Goal: Task Accomplishment & Management: Complete application form

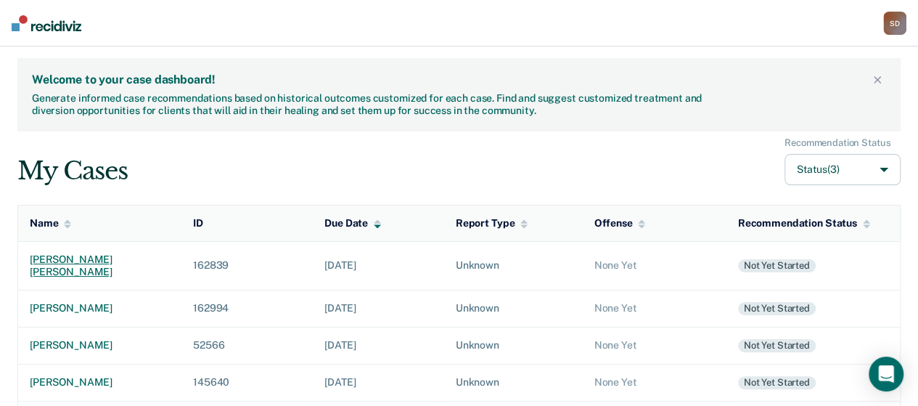
click at [91, 261] on div "[PERSON_NAME] [PERSON_NAME]" at bounding box center [100, 265] width 140 height 25
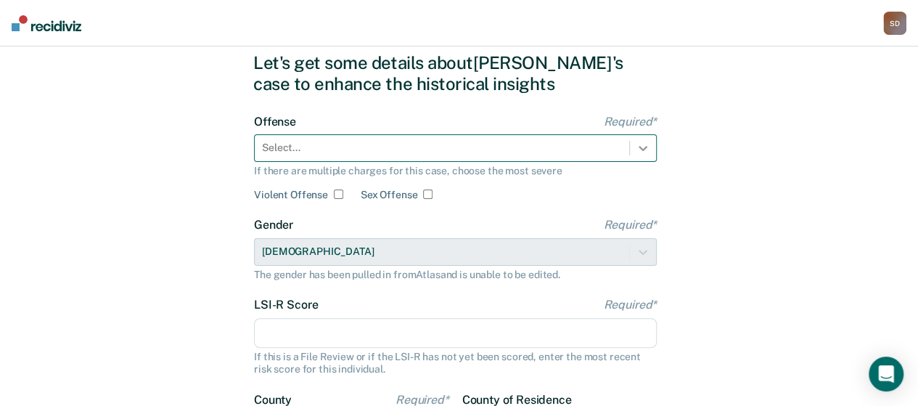
click at [648, 162] on div "Select..." at bounding box center [455, 148] width 403 height 28
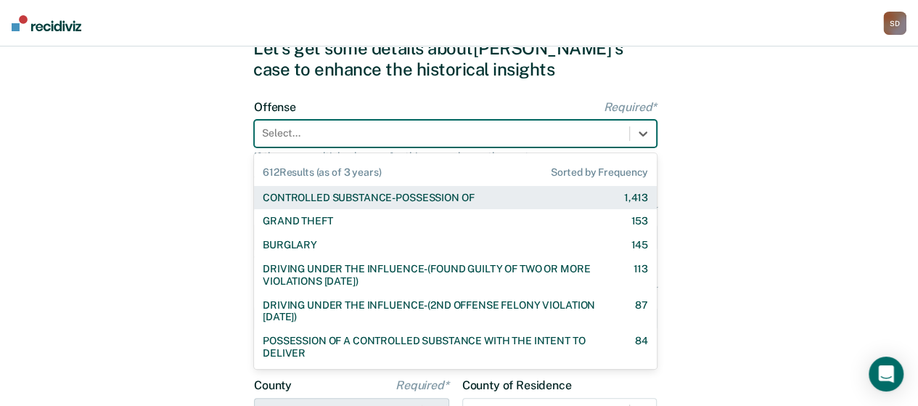
scroll to position [61, 0]
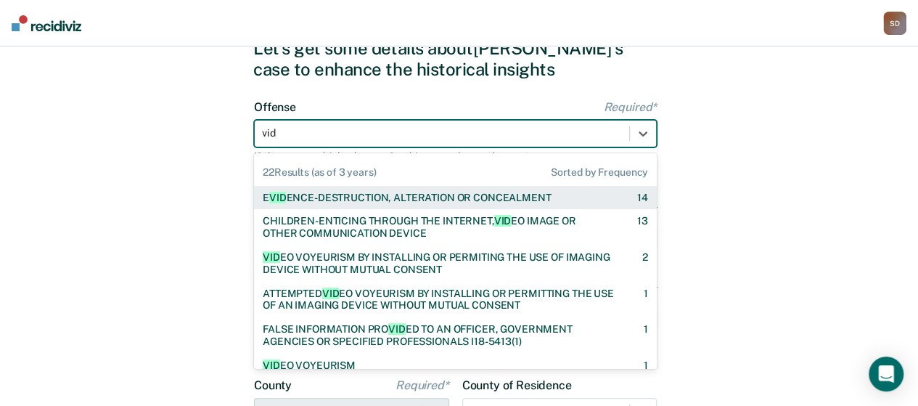
type input "vide"
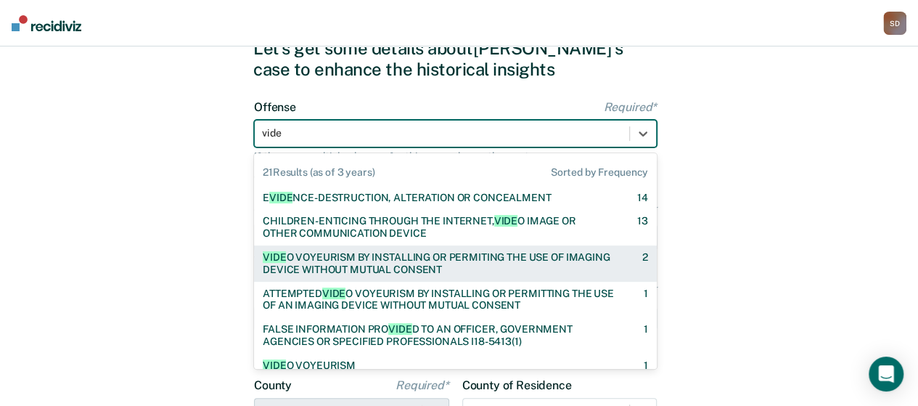
click at [459, 268] on div "VIDE O VOYEURISM BY INSTALLING OR PERMITING THE USE OF IMAGING DEVICE WITHOUT M…" at bounding box center [440, 263] width 354 height 25
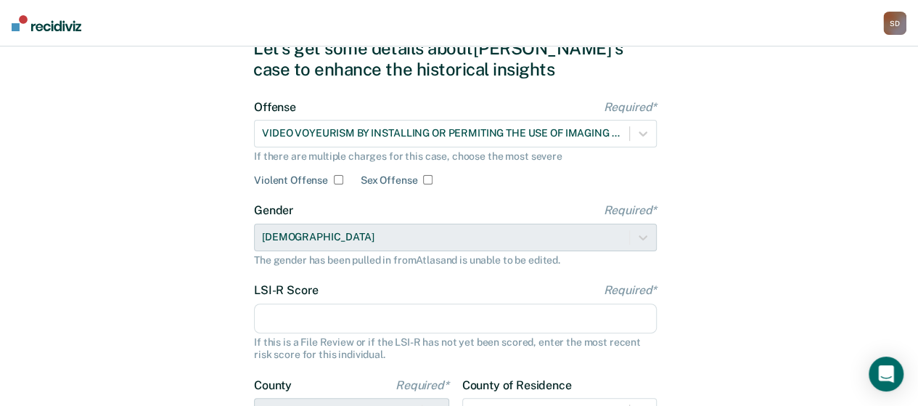
click at [731, 197] on div "Let's get some details about [PERSON_NAME]'s case to enhance the historical ins…" at bounding box center [459, 312] width 918 height 654
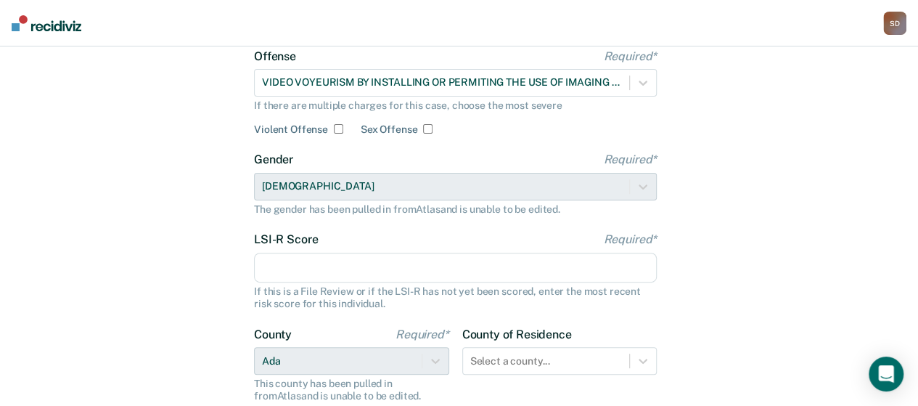
scroll to position [134, 0]
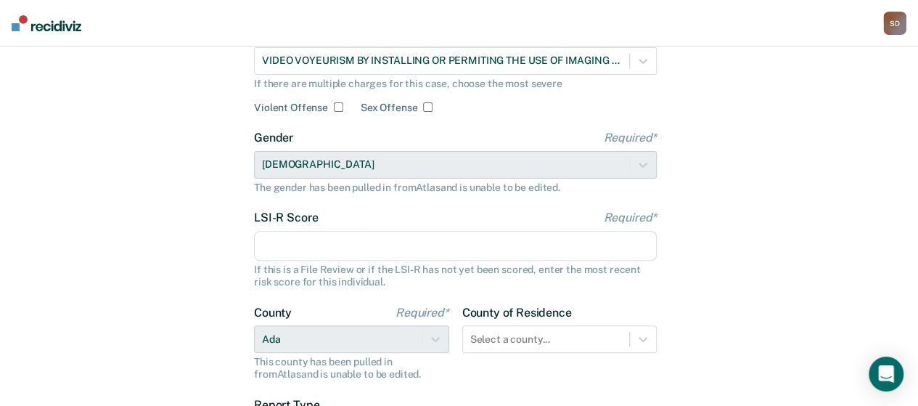
click at [552, 250] on input "LSI-R Score Required*" at bounding box center [455, 246] width 403 height 30
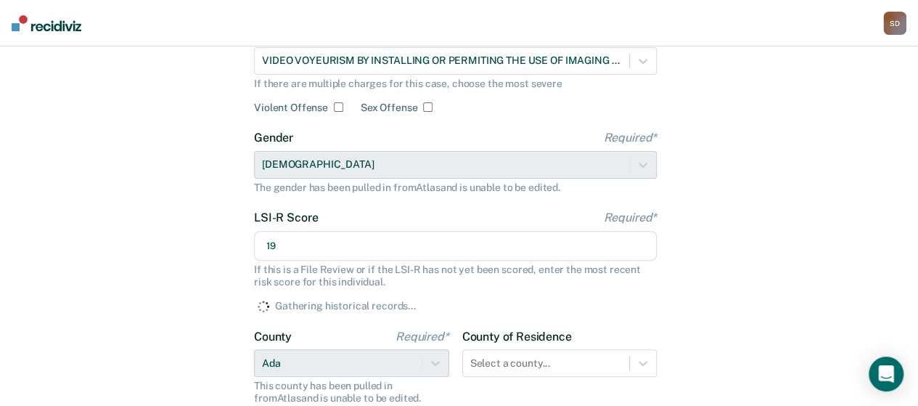
type input "19"
click at [709, 295] on div "Let's get some details about [PERSON_NAME]'s case to enhance the historical ins…" at bounding box center [459, 252] width 918 height 678
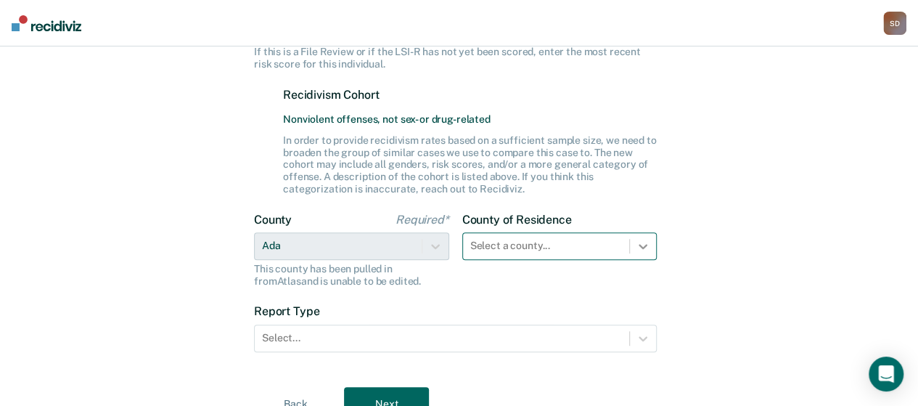
scroll to position [428, 0]
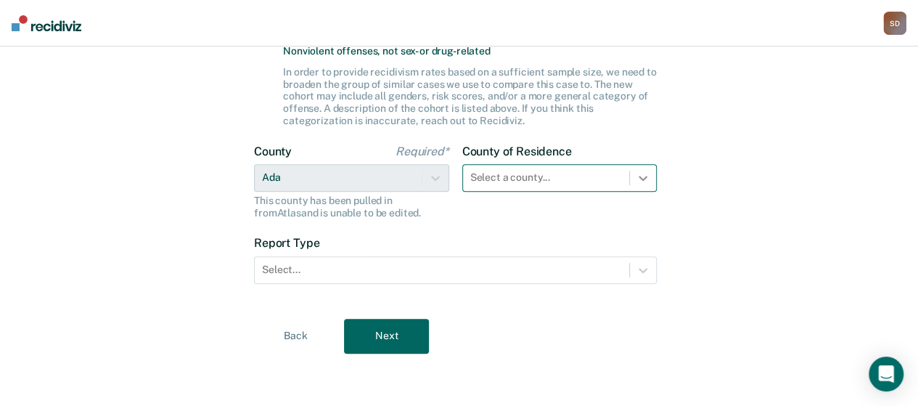
click at [643, 192] on div "Select a county..." at bounding box center [559, 178] width 195 height 28
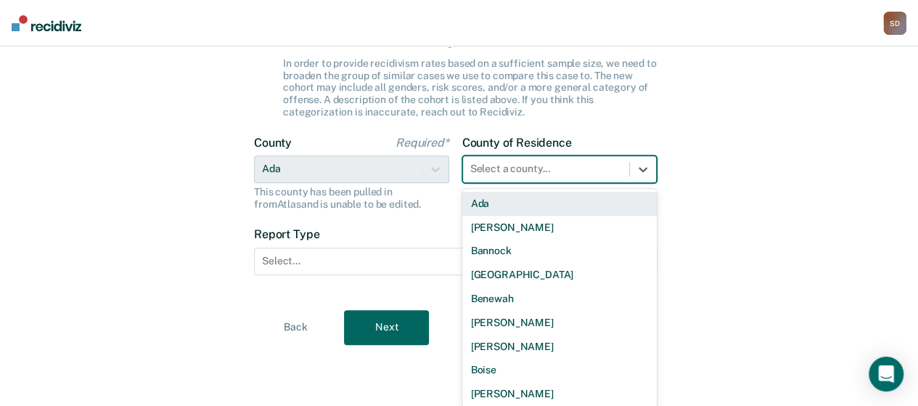
click at [563, 211] on div "Ada" at bounding box center [559, 204] width 195 height 24
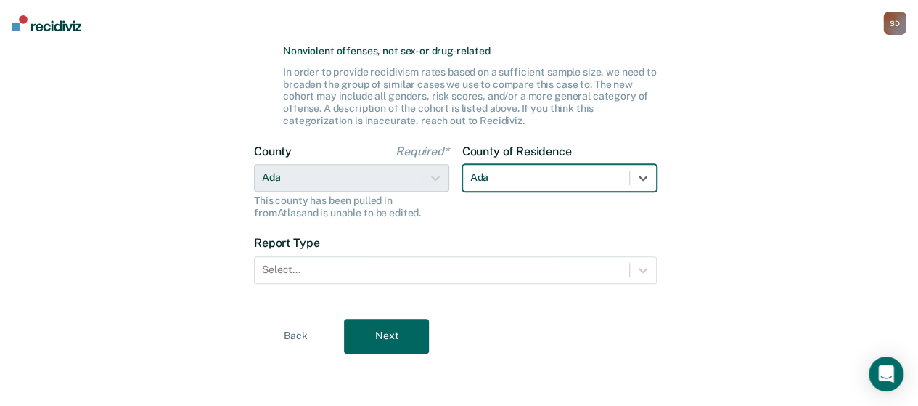
scroll to position [418, 0]
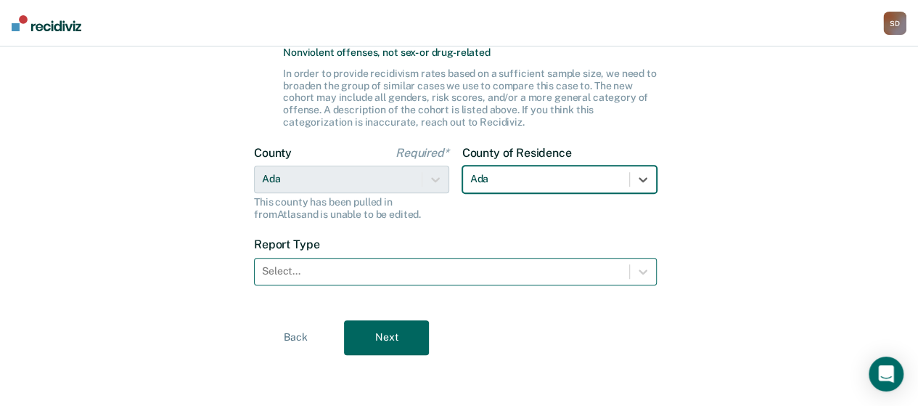
click at [475, 272] on div at bounding box center [442, 271] width 360 height 15
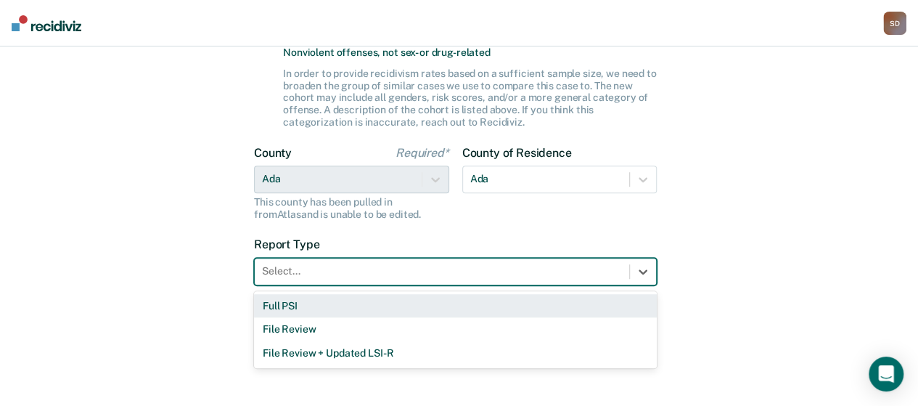
click at [460, 305] on div "Full PSI" at bounding box center [455, 306] width 403 height 24
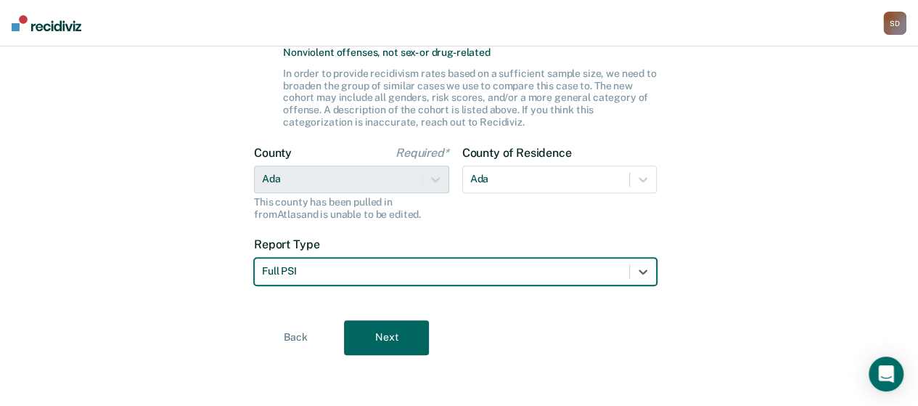
click at [401, 334] on button "Next" at bounding box center [386, 337] width 85 height 35
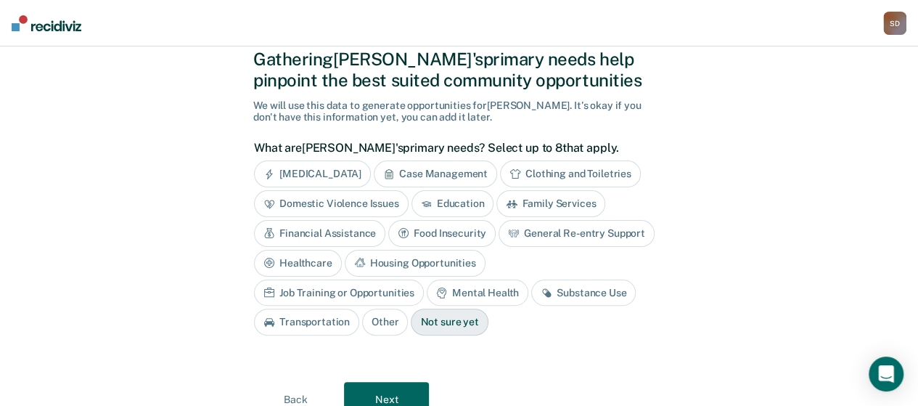
scroll to position [73, 0]
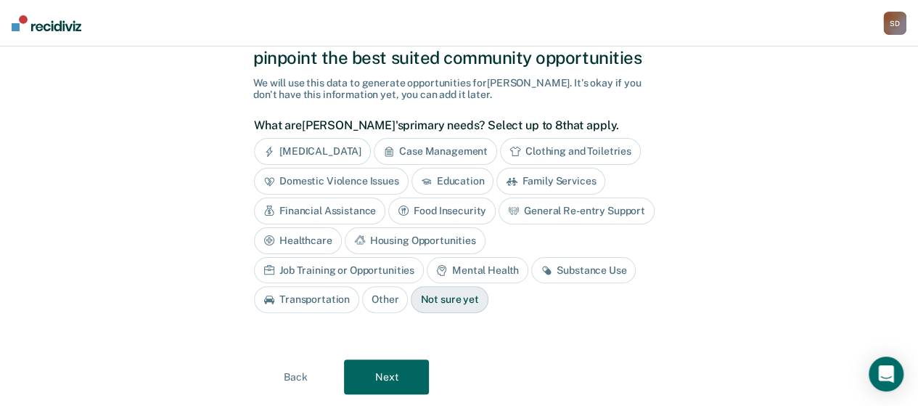
click at [427, 268] on div "Mental Health" at bounding box center [478, 270] width 102 height 27
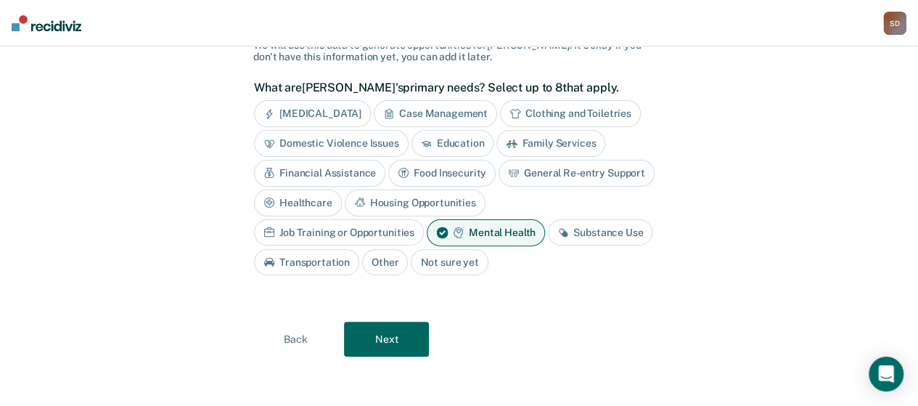
click at [382, 338] on button "Next" at bounding box center [386, 339] width 85 height 35
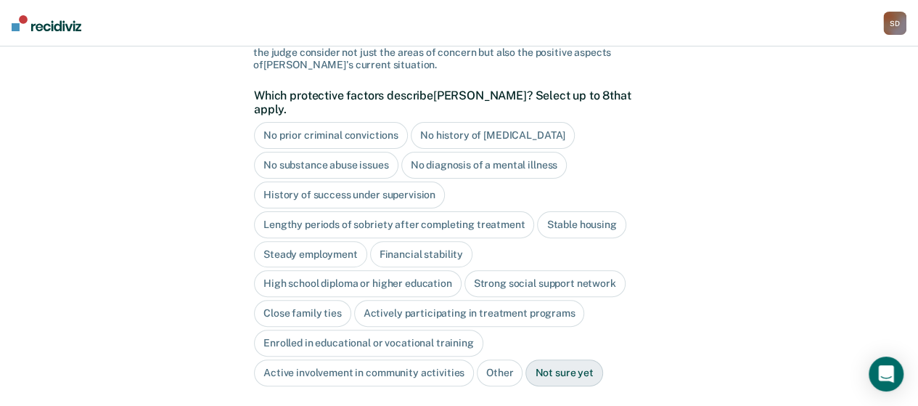
scroll to position [136, 0]
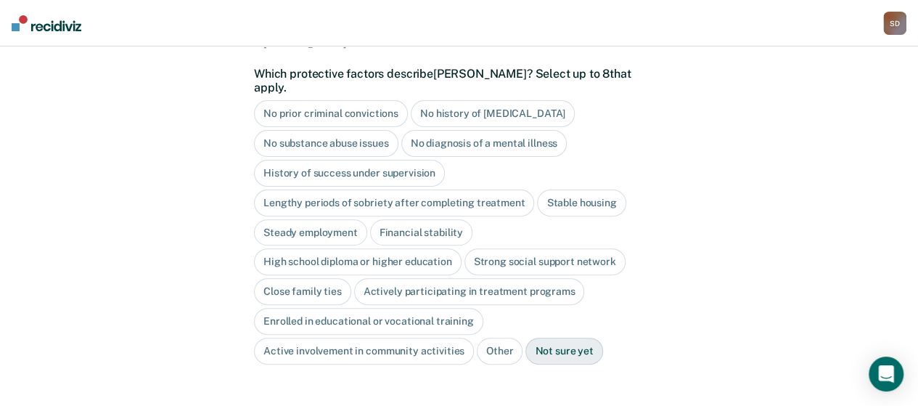
click at [298, 219] on div "Steady employment" at bounding box center [310, 232] width 113 height 27
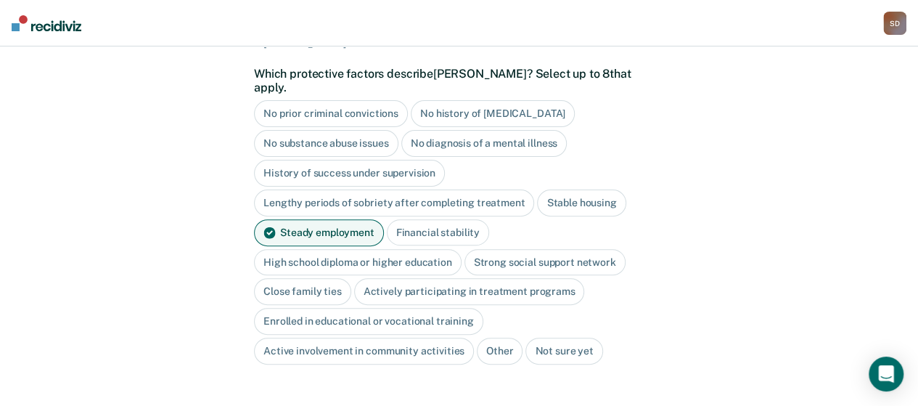
click at [300, 100] on div "No prior criminal convictions" at bounding box center [331, 113] width 154 height 27
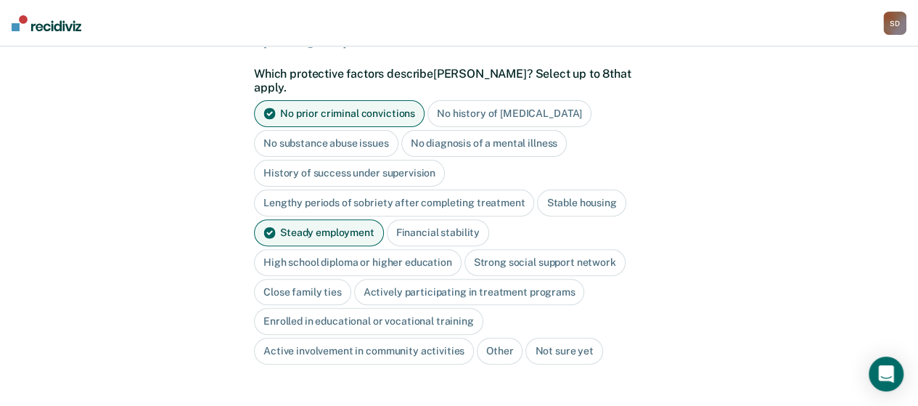
click at [301, 132] on div "No substance abuse issues" at bounding box center [326, 143] width 144 height 27
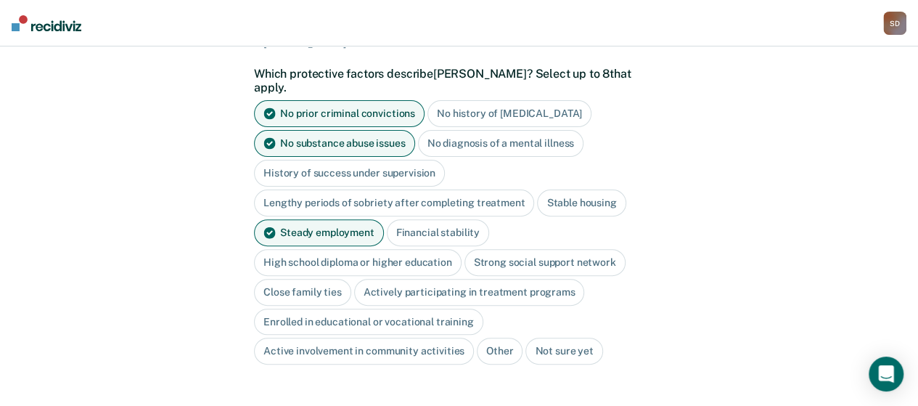
click at [409, 219] on div "Financial stability" at bounding box center [438, 232] width 102 height 27
click at [426, 249] on div "High school diploma or higher education" at bounding box center [358, 262] width 208 height 27
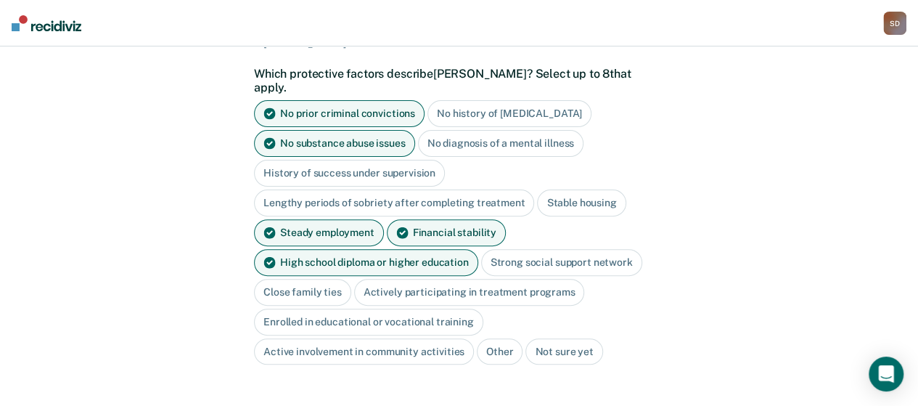
click at [499, 249] on div "Strong social support network" at bounding box center [561, 262] width 161 height 27
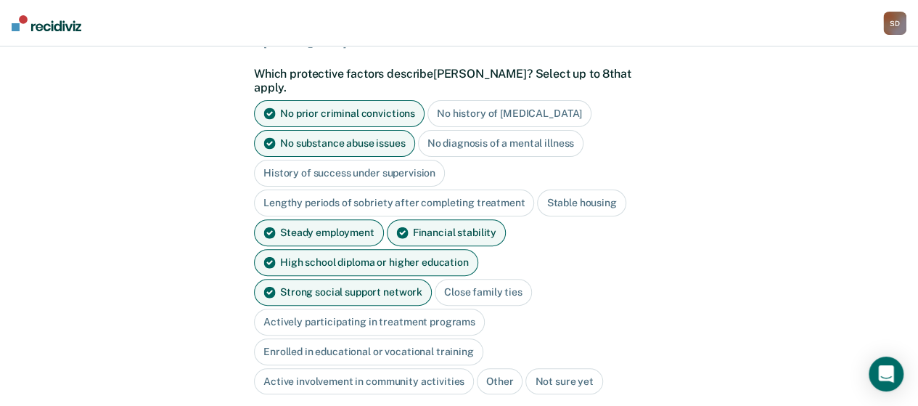
click at [431, 368] on div "Active involvement in community activities" at bounding box center [364, 381] width 220 height 27
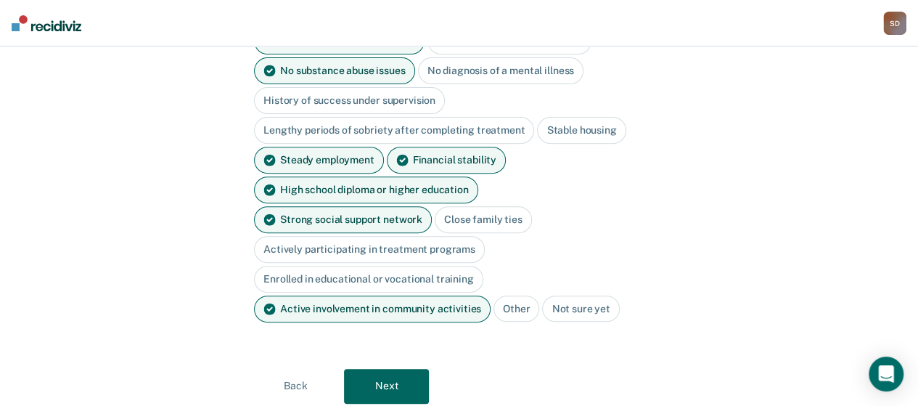
click at [393, 369] on button "Next" at bounding box center [386, 386] width 85 height 35
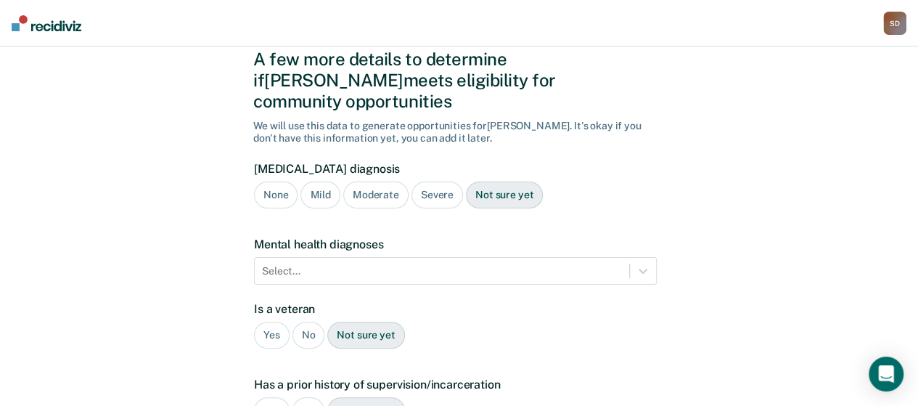
scroll to position [73, 0]
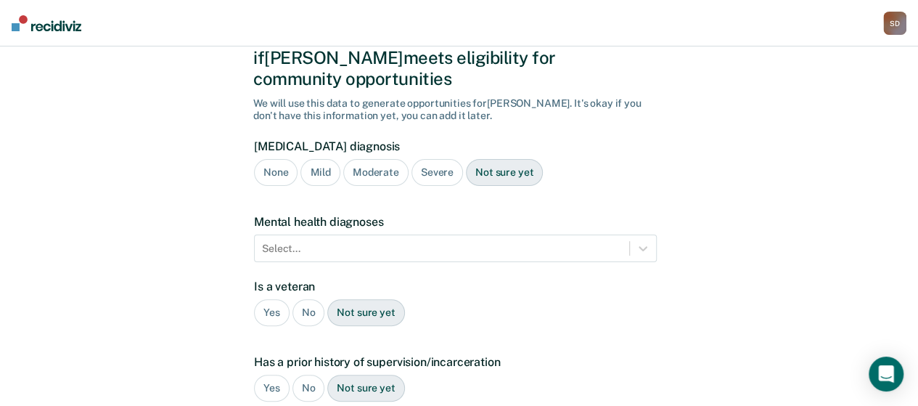
click at [279, 159] on div "None" at bounding box center [276, 172] width 44 height 27
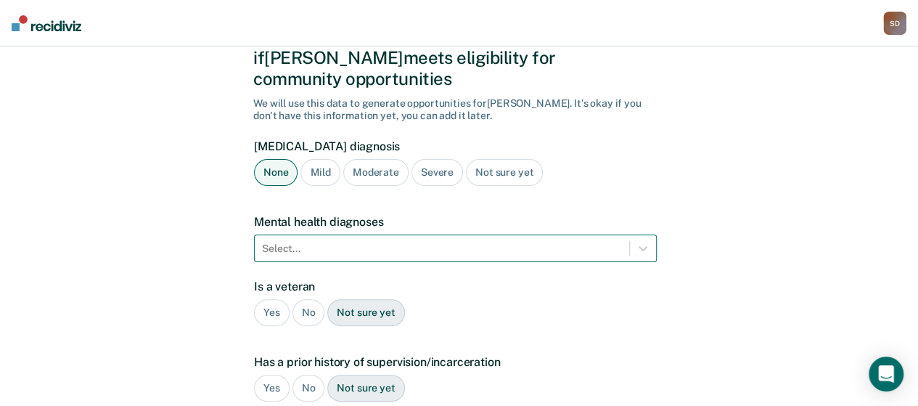
scroll to position [136, 0]
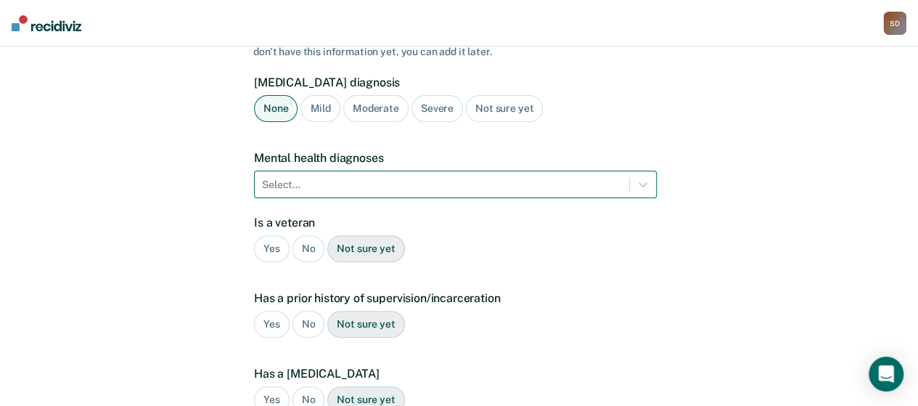
click at [356, 198] on div "Select..." at bounding box center [455, 185] width 403 height 28
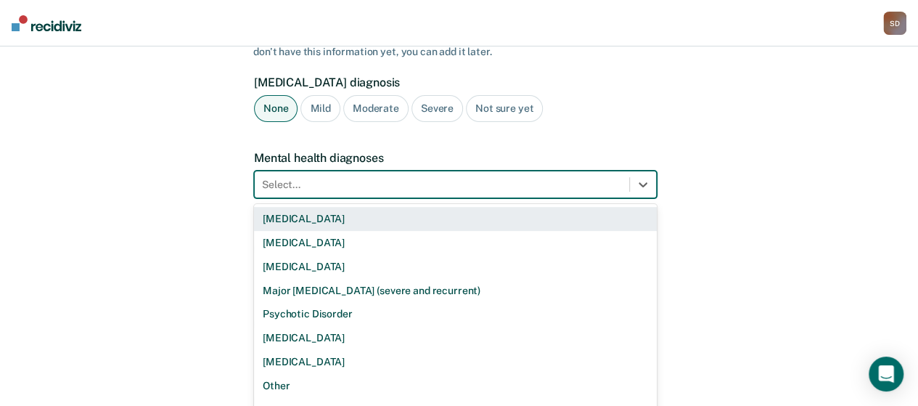
click at [341, 207] on div "[MEDICAL_DATA]" at bounding box center [455, 219] width 403 height 24
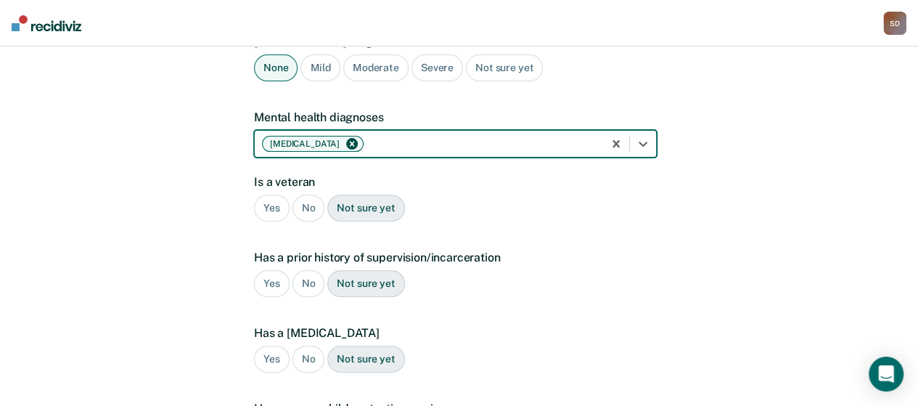
scroll to position [209, 0]
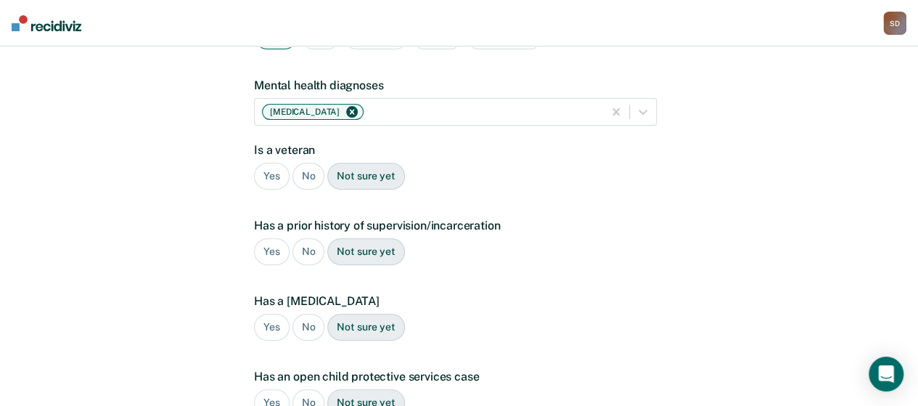
drag, startPoint x: 307, startPoint y: 152, endPoint x: 303, endPoint y: 170, distance: 18.7
click at [307, 163] on div "No" at bounding box center [309, 176] width 33 height 27
click at [307, 238] on div "No" at bounding box center [309, 251] width 33 height 27
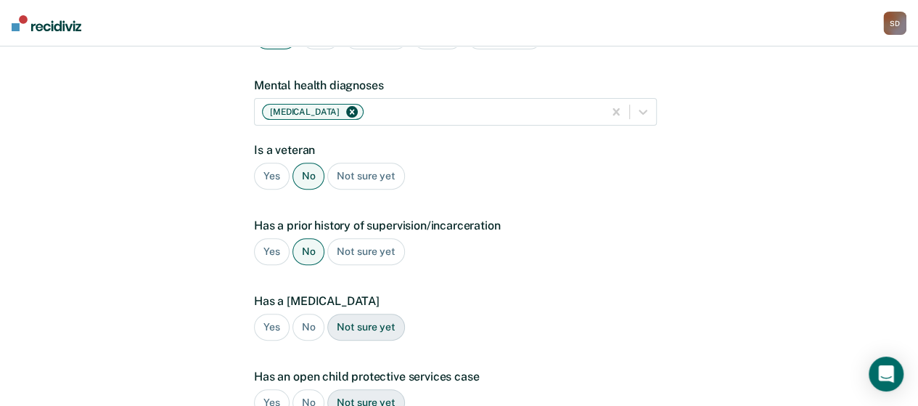
scroll to position [282, 0]
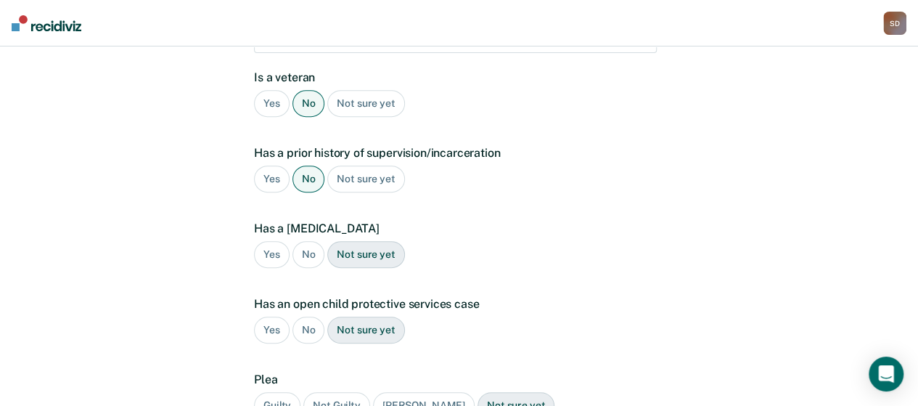
click at [307, 241] on div "No" at bounding box center [309, 254] width 33 height 27
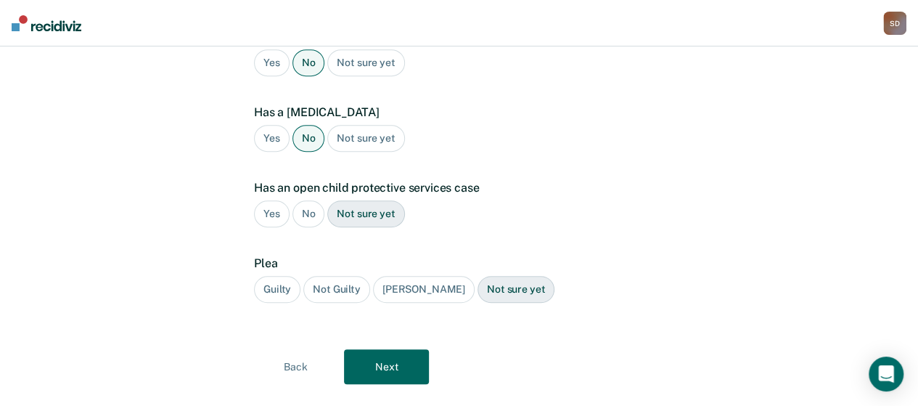
scroll to position [404, 0]
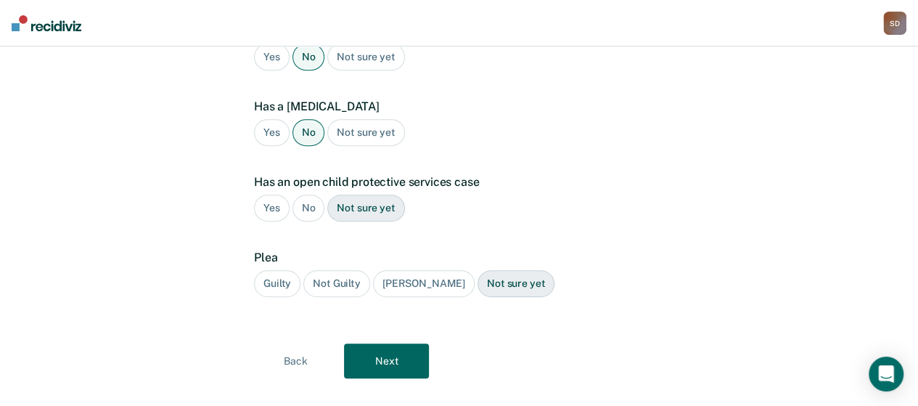
drag, startPoint x: 305, startPoint y: 187, endPoint x: 296, endPoint y: 217, distance: 31.0
click at [305, 195] on div "No" at bounding box center [309, 208] width 33 height 27
click at [286, 270] on div "Guilty" at bounding box center [277, 283] width 46 height 27
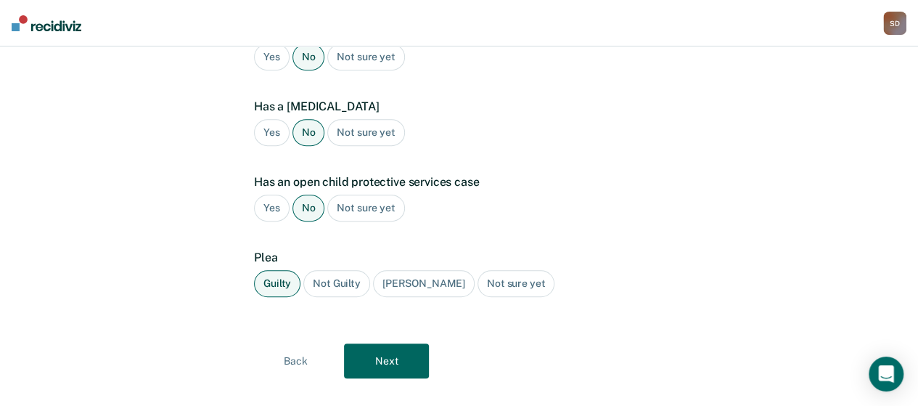
click at [369, 343] on button "Next" at bounding box center [386, 360] width 85 height 35
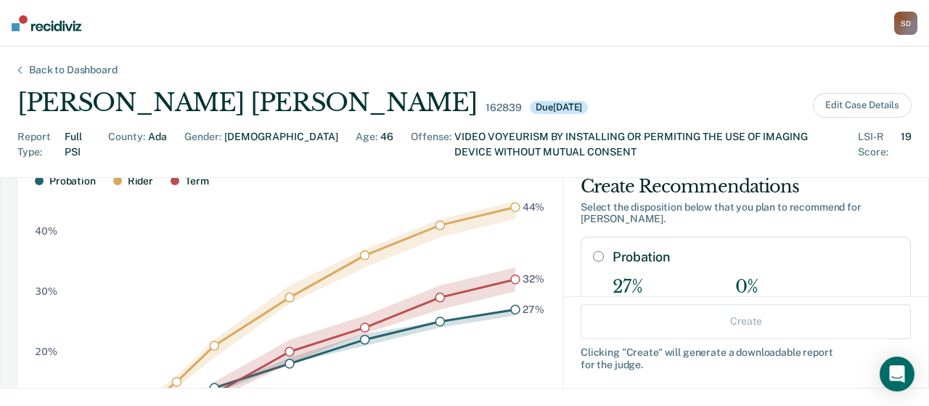
scroll to position [11, 0]
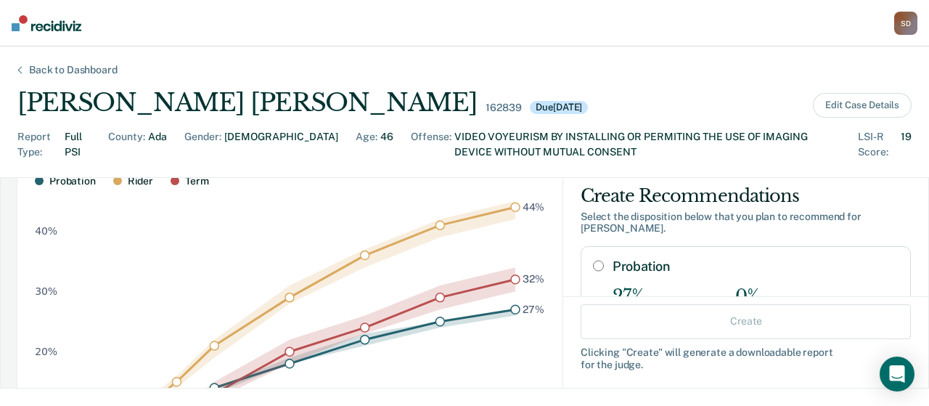
click at [593, 260] on input "Probation" at bounding box center [598, 266] width 11 height 12
radio input "true"
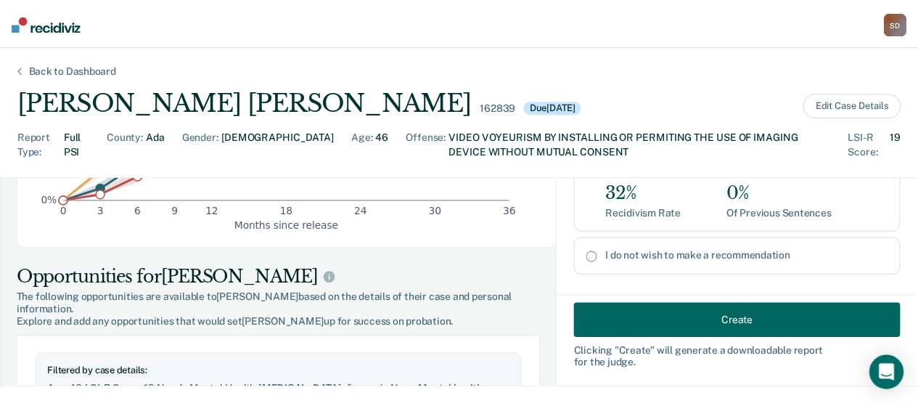
scroll to position [436, 0]
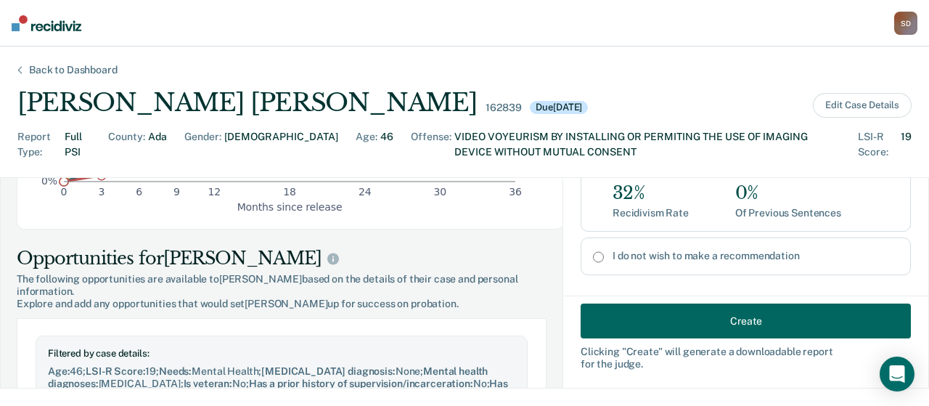
click at [714, 317] on button "Create" at bounding box center [746, 320] width 330 height 35
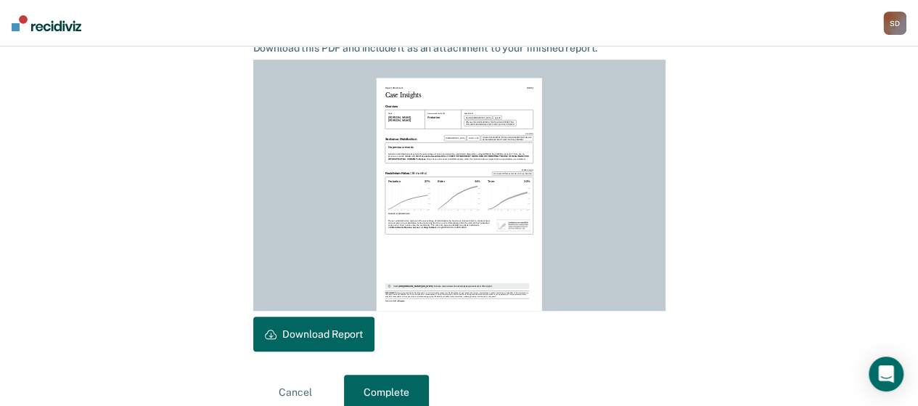
scroll to position [421, 0]
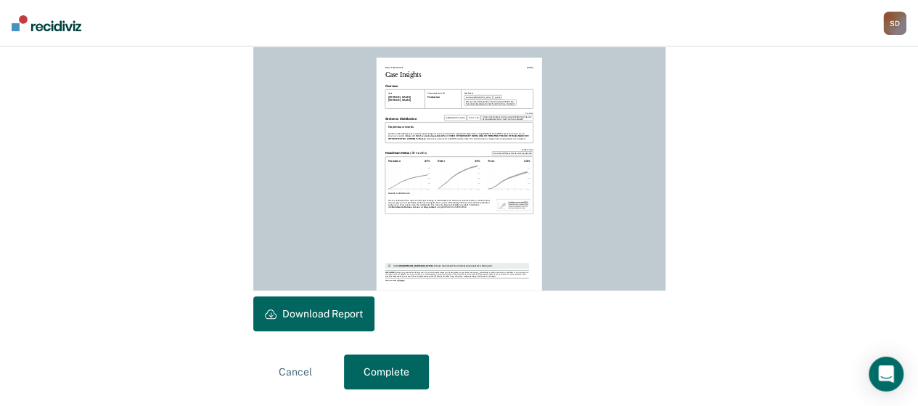
click at [314, 310] on button "Download Report" at bounding box center [313, 313] width 121 height 35
click at [396, 368] on button "Complete" at bounding box center [386, 371] width 85 height 35
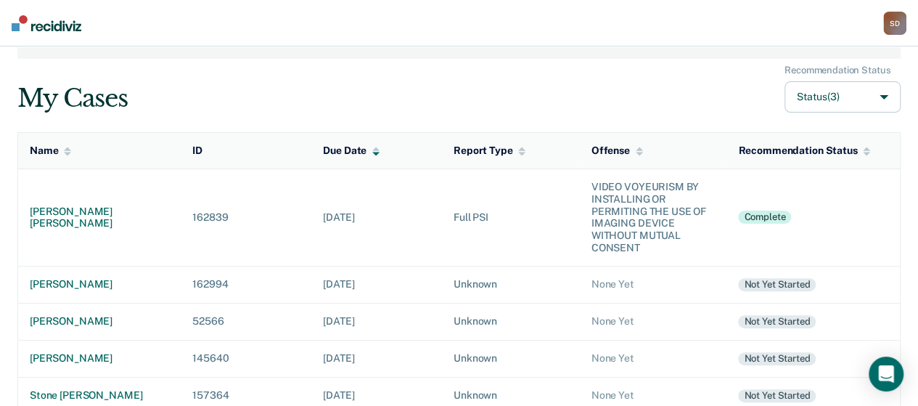
scroll to position [145, 0]
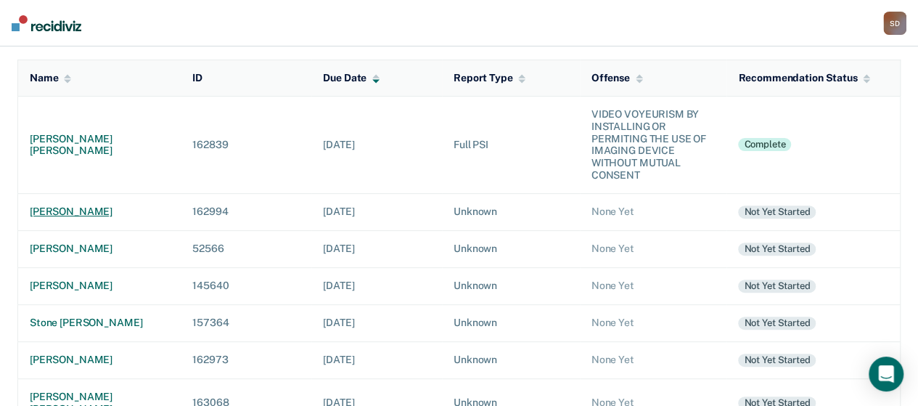
click at [97, 210] on div "[PERSON_NAME]" at bounding box center [99, 211] width 139 height 12
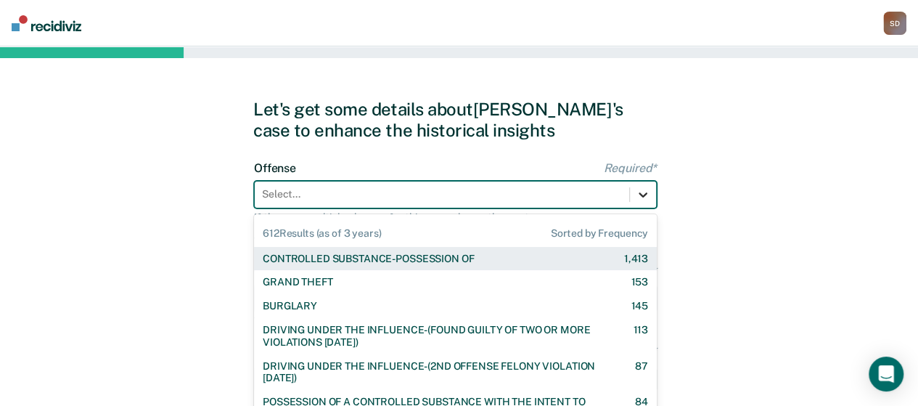
click at [642, 189] on div "612 results available. Use Up and Down to choose options, press Enter to select…" at bounding box center [455, 195] width 403 height 28
click at [425, 263] on div "CONTROLLED SUBSTANCE-POSSESSION OF" at bounding box center [368, 259] width 211 height 12
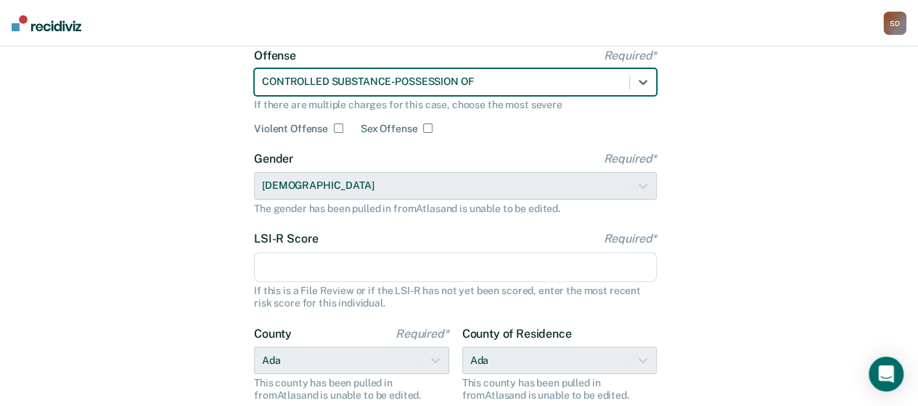
scroll to position [145, 0]
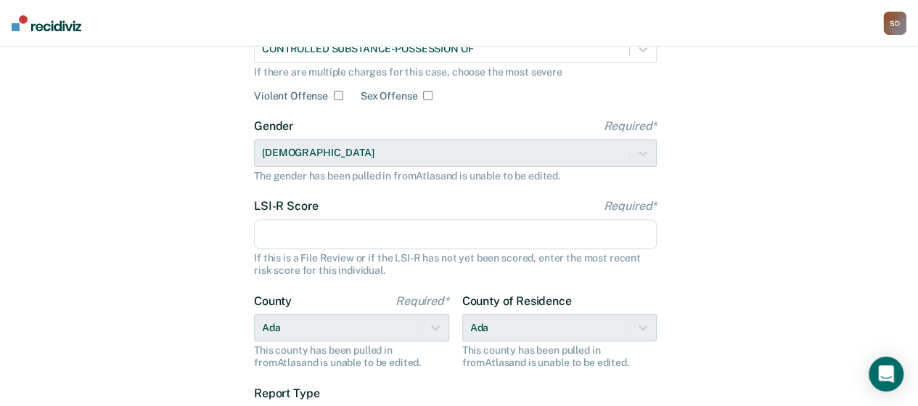
click at [397, 239] on input "LSI-R Score Required*" at bounding box center [455, 234] width 403 height 30
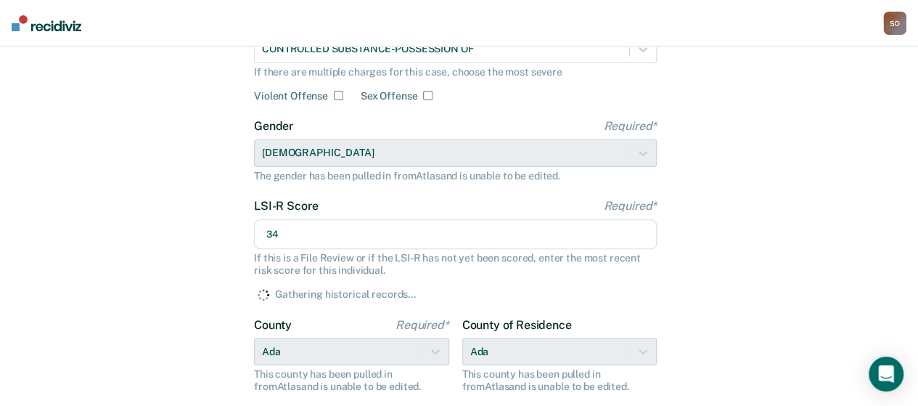
type input "34"
click at [687, 240] on div "Let's get some details about [PERSON_NAME]'s case to enhance the historical ins…" at bounding box center [459, 240] width 918 height 678
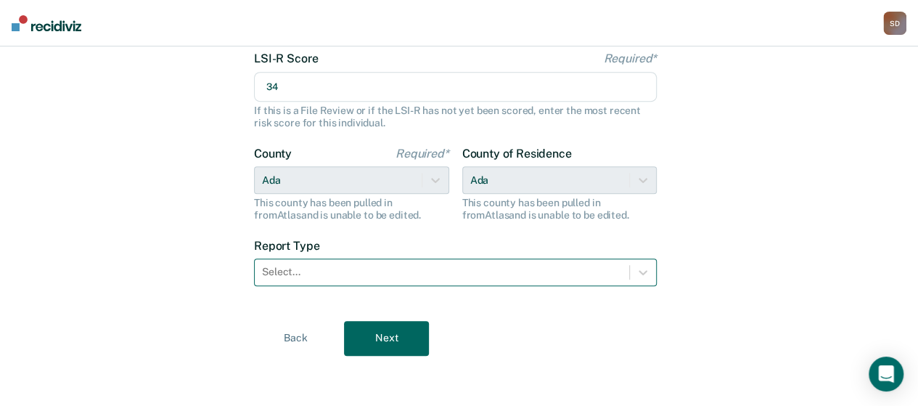
scroll to position [293, 0]
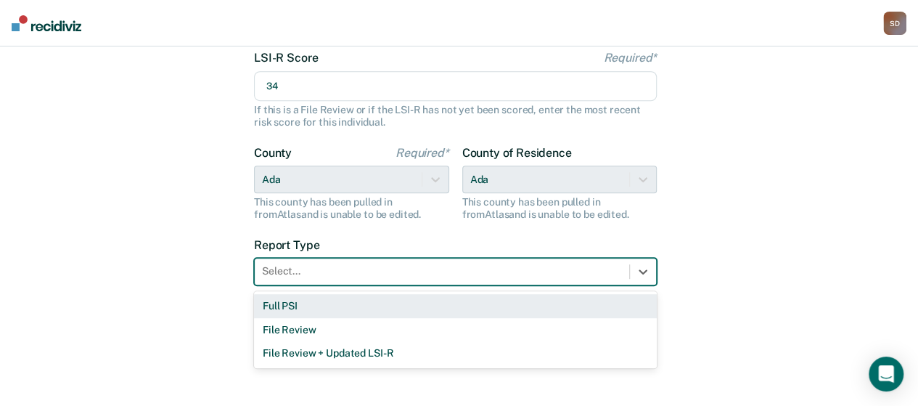
click at [511, 273] on div at bounding box center [442, 271] width 360 height 15
click at [446, 306] on div "Full PSI" at bounding box center [455, 306] width 403 height 24
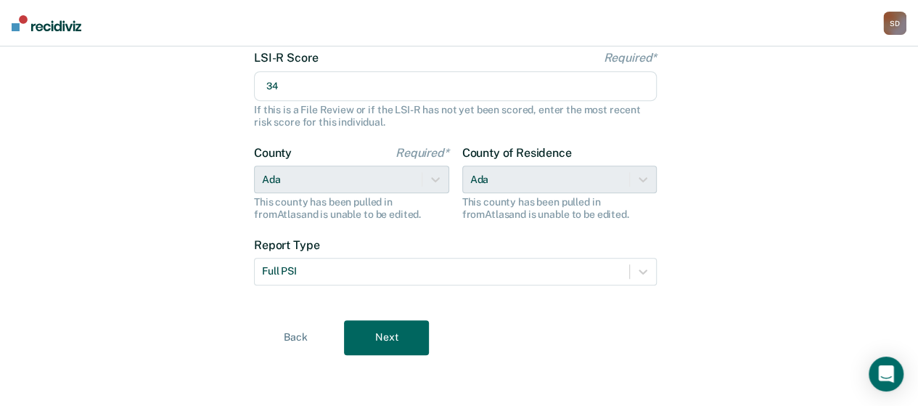
click at [393, 336] on button "Next" at bounding box center [386, 337] width 85 height 35
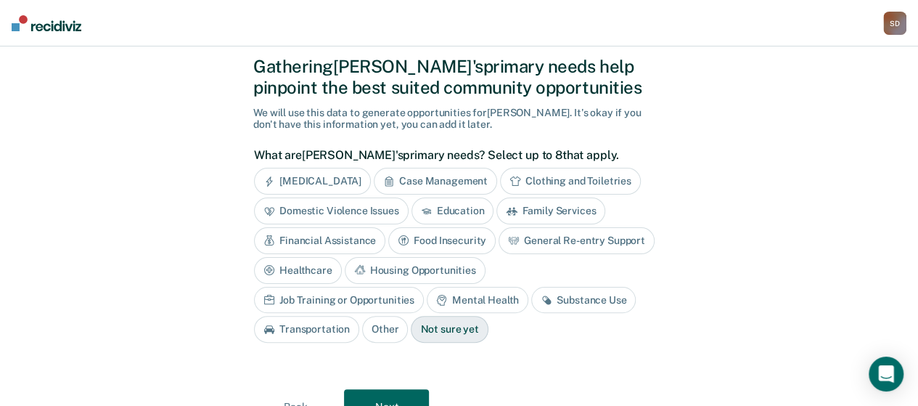
scroll to position [73, 0]
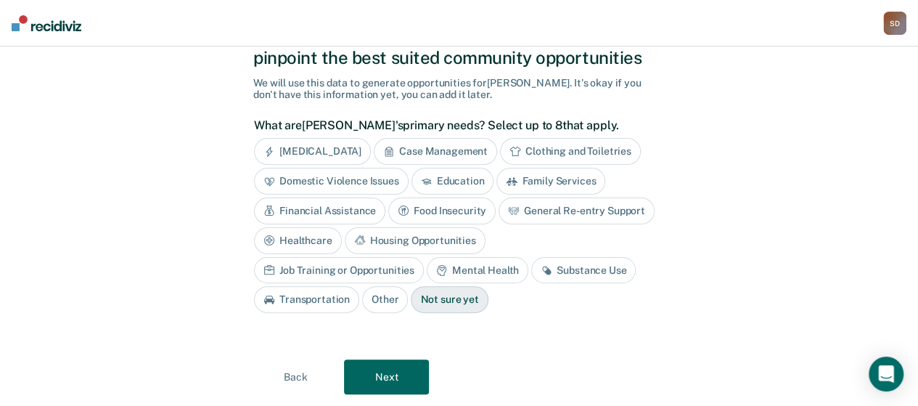
click at [449, 239] on div "Housing Opportunities" at bounding box center [415, 240] width 141 height 27
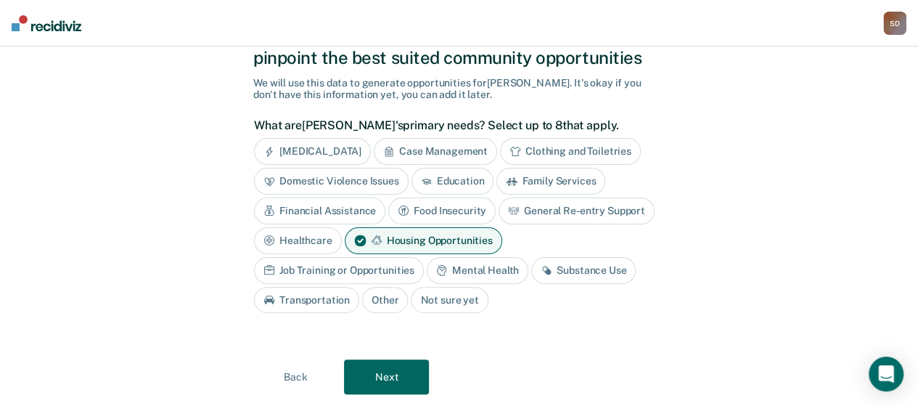
click at [385, 270] on div "Job Training or Opportunities" at bounding box center [339, 270] width 170 height 27
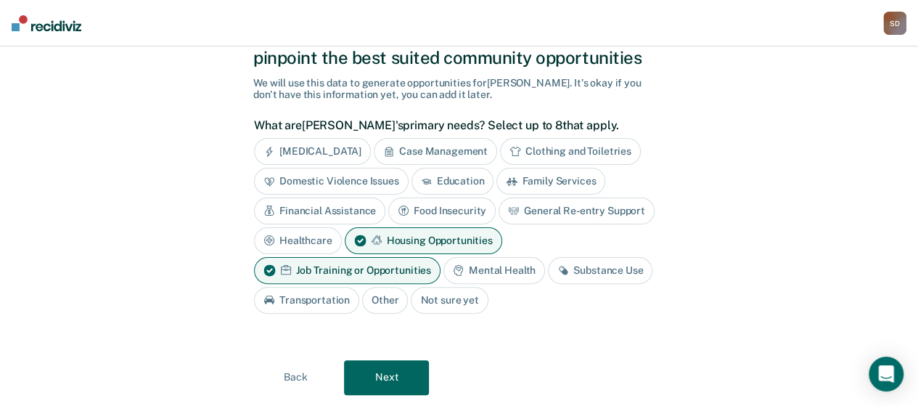
click at [498, 266] on div "Mental Health" at bounding box center [495, 270] width 102 height 27
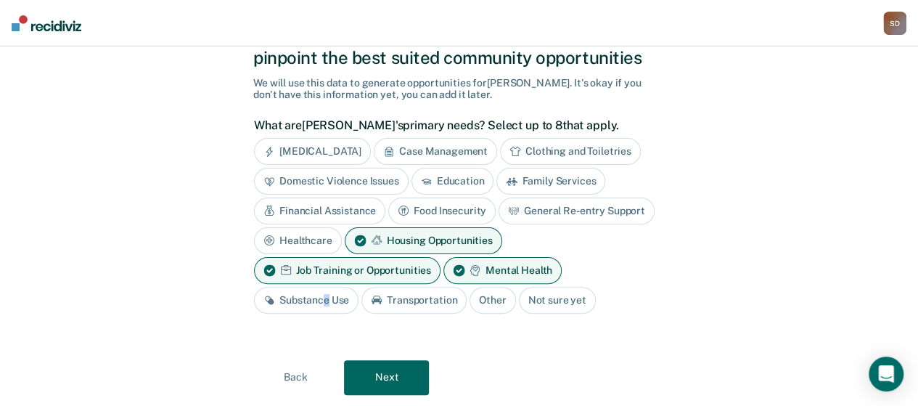
click at [326, 298] on div "Substance Use" at bounding box center [306, 300] width 105 height 27
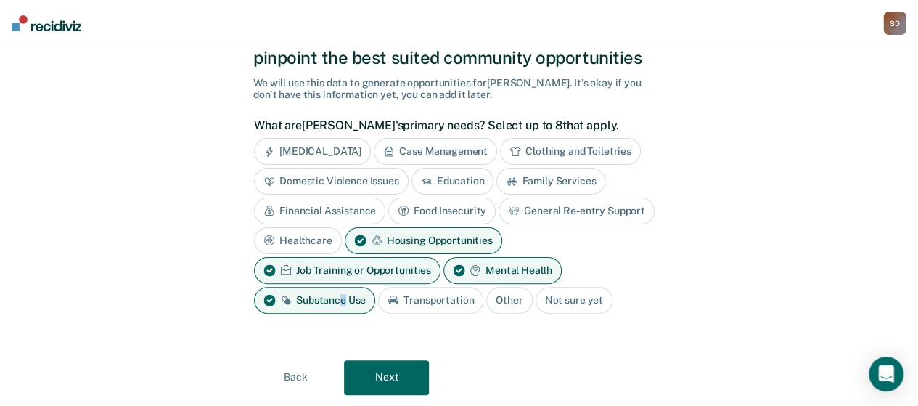
click at [391, 362] on button "Next" at bounding box center [386, 377] width 85 height 35
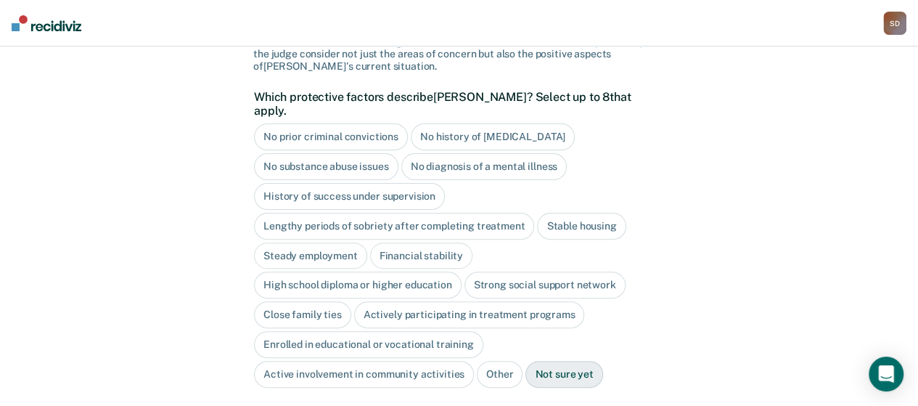
scroll to position [145, 0]
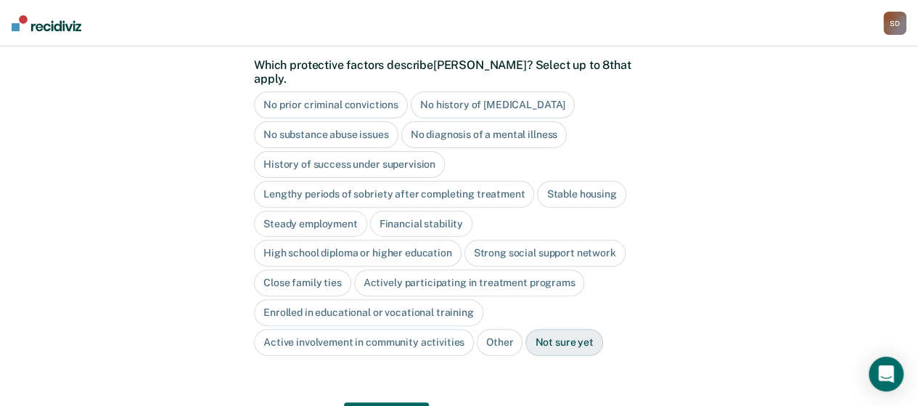
click at [338, 151] on div "History of success under supervision" at bounding box center [349, 164] width 191 height 27
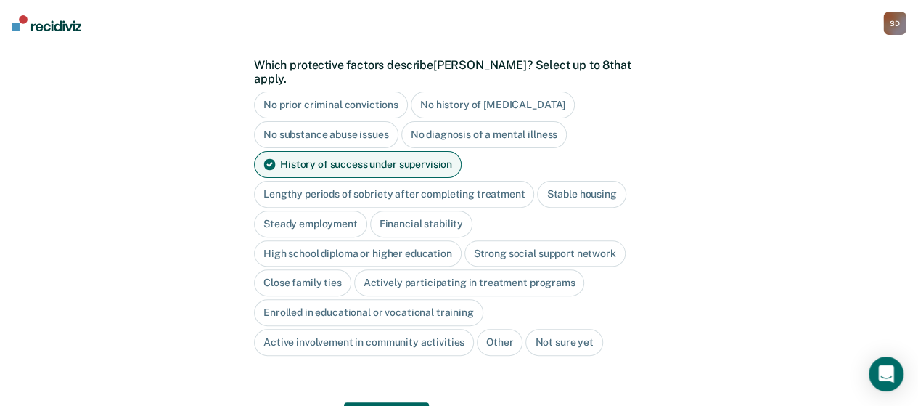
click at [565, 181] on div "Stable housing" at bounding box center [581, 194] width 89 height 27
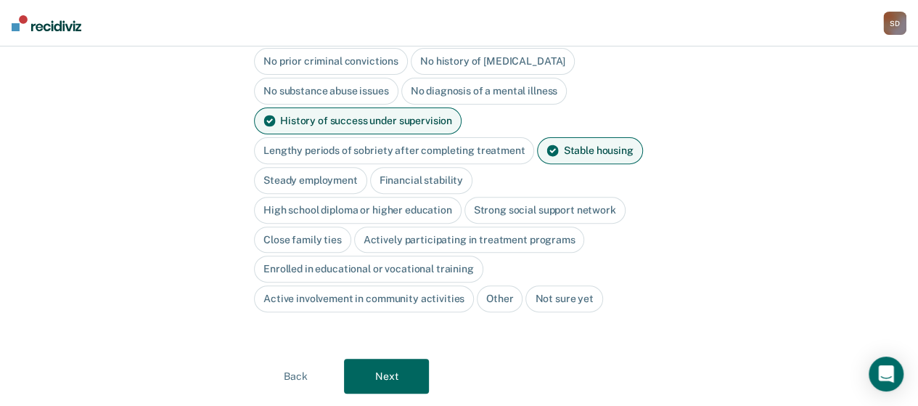
scroll to position [210, 0]
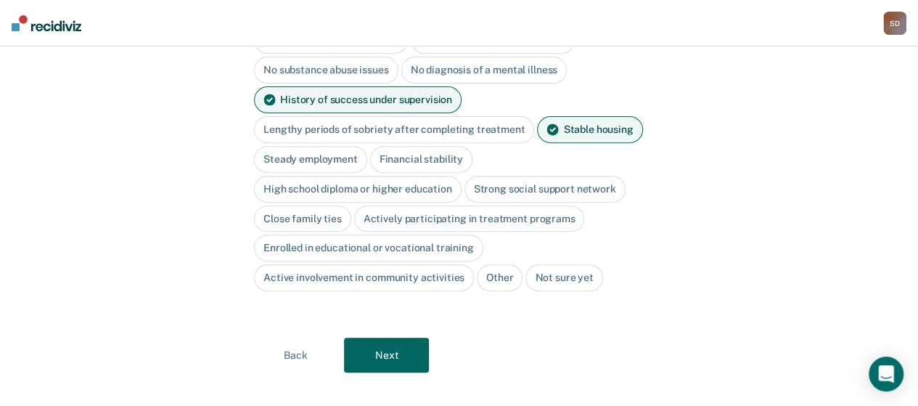
click at [404, 338] on button "Next" at bounding box center [386, 355] width 85 height 35
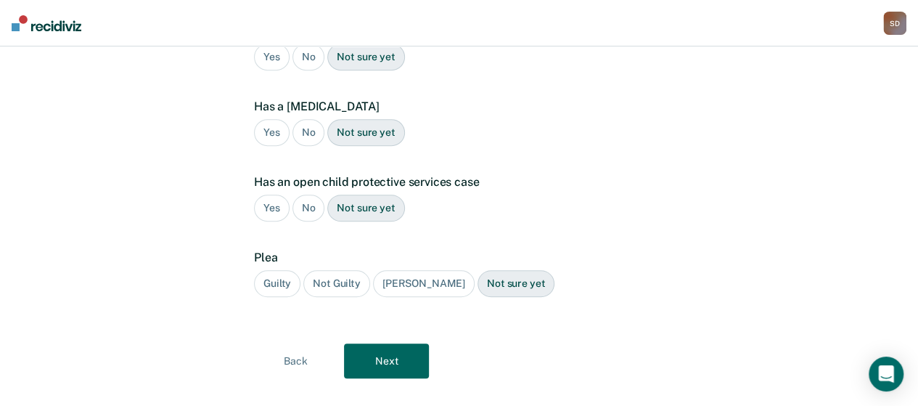
click at [291, 343] on button "Back" at bounding box center [295, 360] width 85 height 35
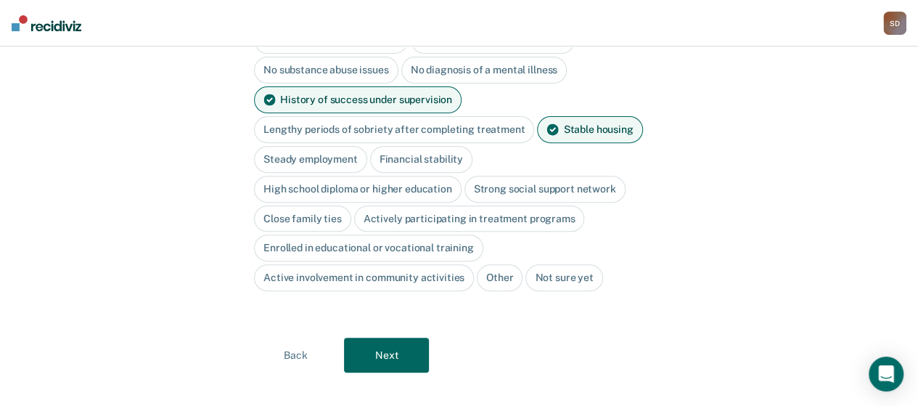
click at [398, 338] on button "Next" at bounding box center [386, 355] width 85 height 35
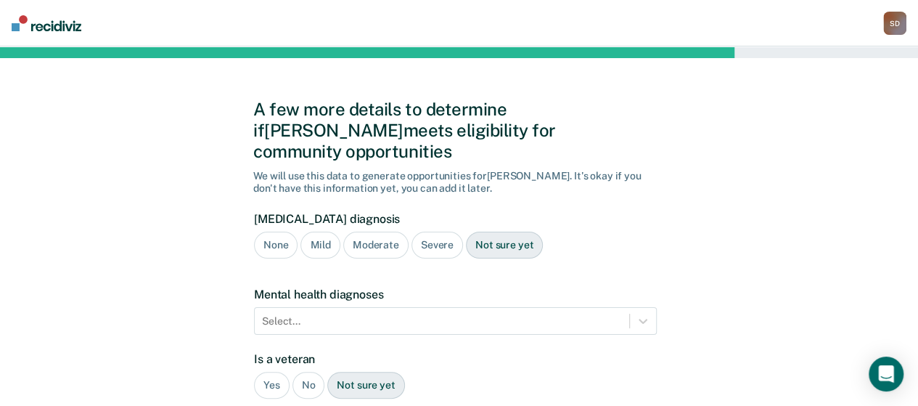
scroll to position [73, 0]
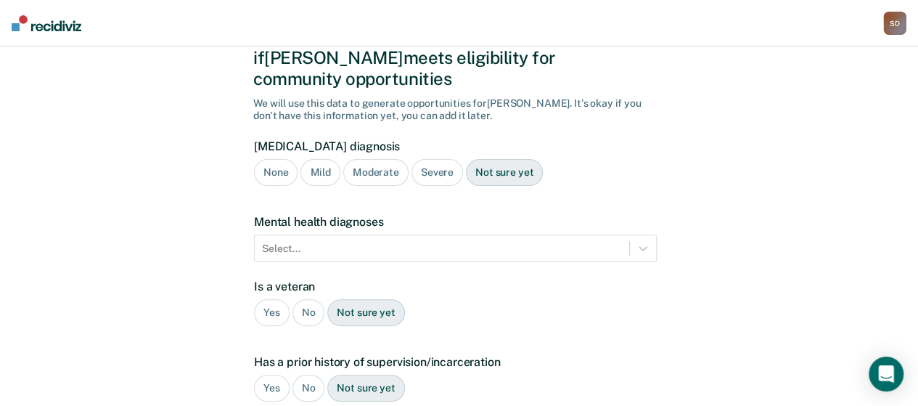
click at [433, 159] on div "Severe" at bounding box center [438, 172] width 52 height 27
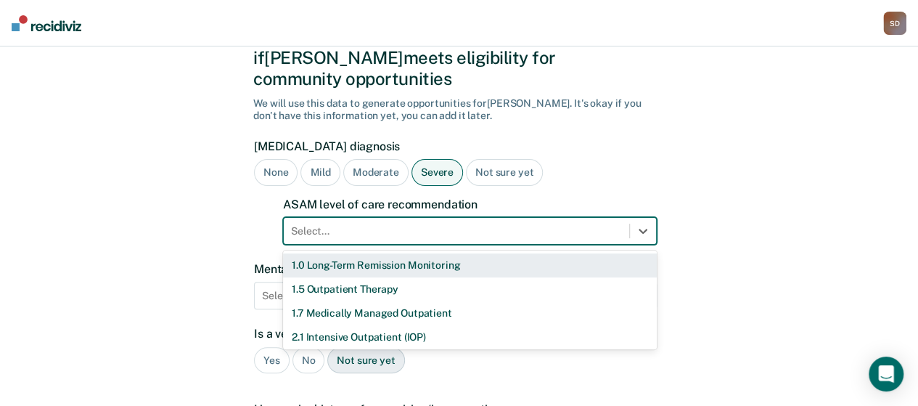
scroll to position [119, 0]
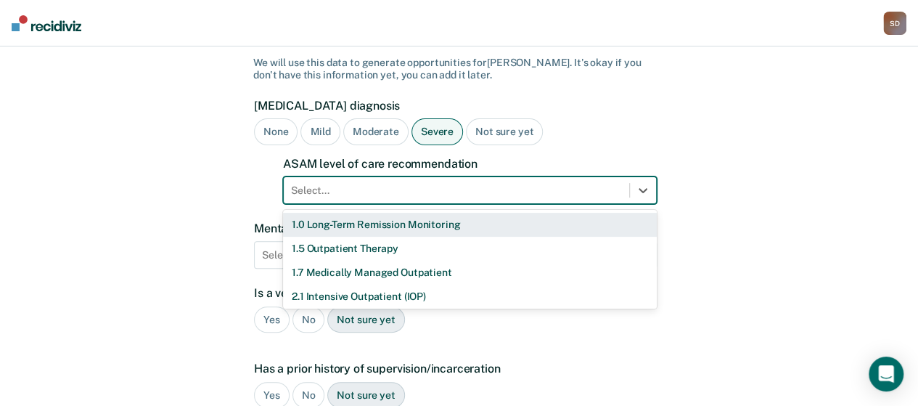
click at [424, 204] on div "11 results available. Use Up and Down to choose options, press Enter to select …" at bounding box center [470, 190] width 374 height 28
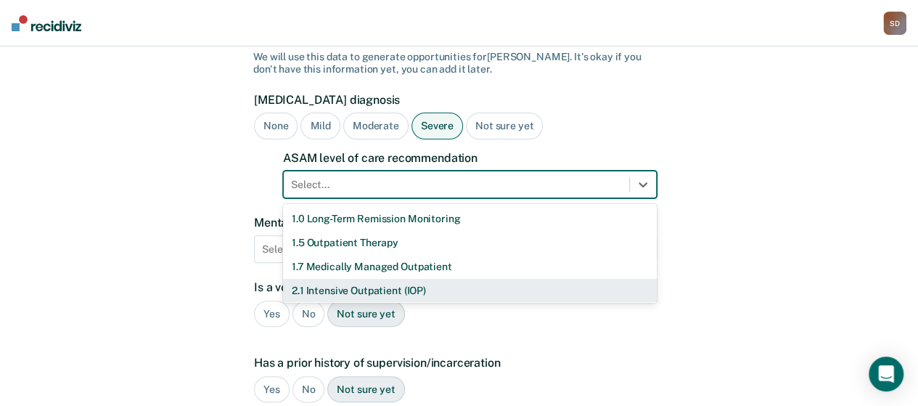
click at [387, 279] on div "2.1 Intensive Outpatient (IOP)" at bounding box center [470, 291] width 374 height 24
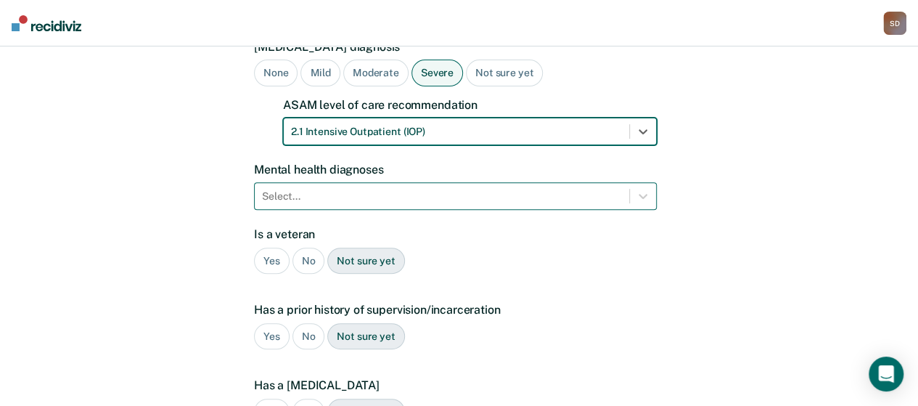
scroll to position [192, 0]
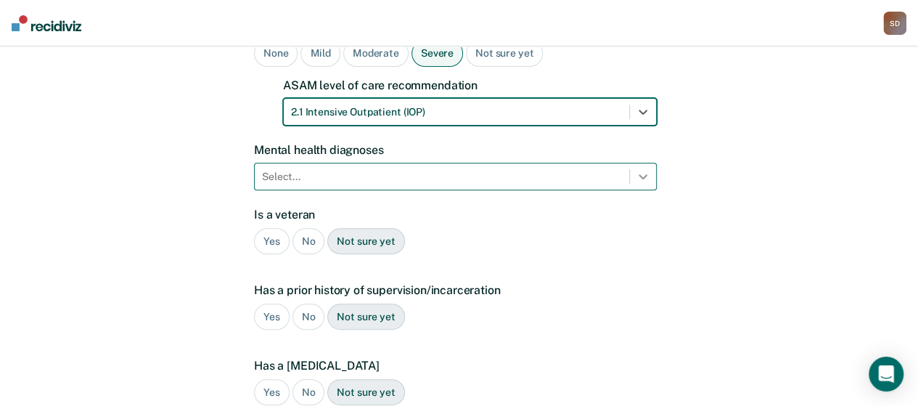
click at [644, 163] on div at bounding box center [643, 176] width 26 height 26
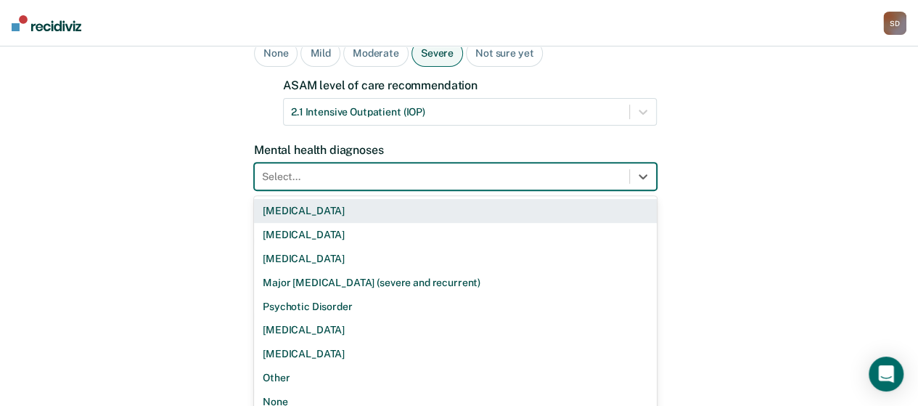
click at [378, 199] on div "[MEDICAL_DATA]" at bounding box center [455, 211] width 403 height 24
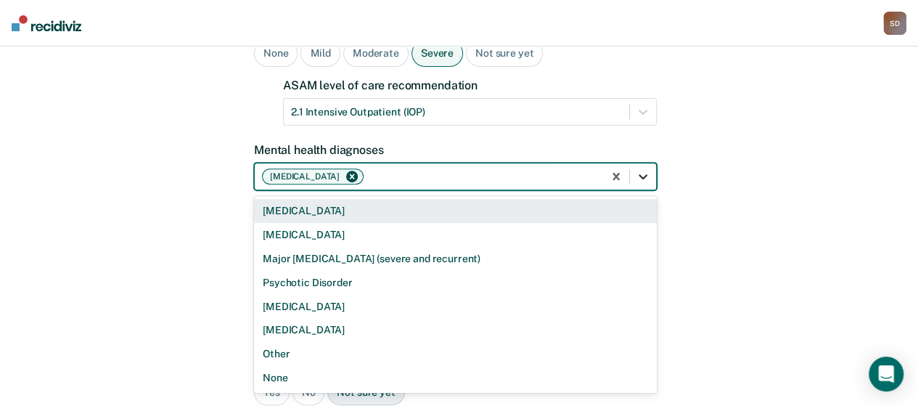
click at [648, 169] on icon at bounding box center [643, 176] width 15 height 15
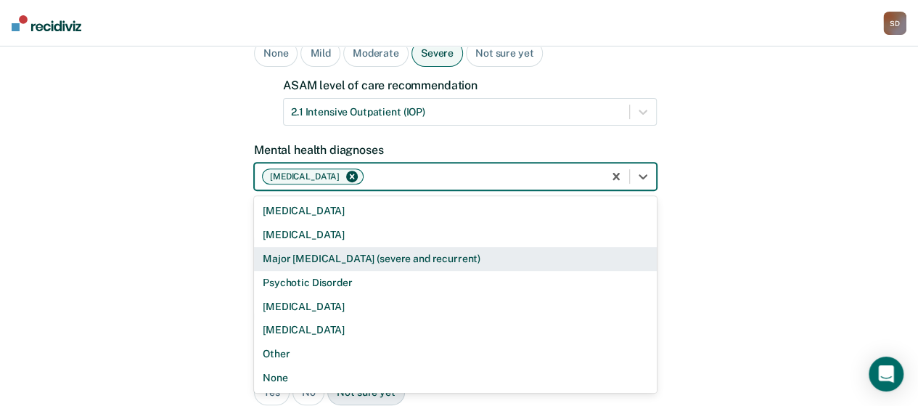
drag, startPoint x: 72, startPoint y: 195, endPoint x: 104, endPoint y: 204, distance: 33.1
click at [83, 198] on div "A few more details to determine if [PERSON_NAME] meets eligibility for communit…" at bounding box center [459, 272] width 918 height 835
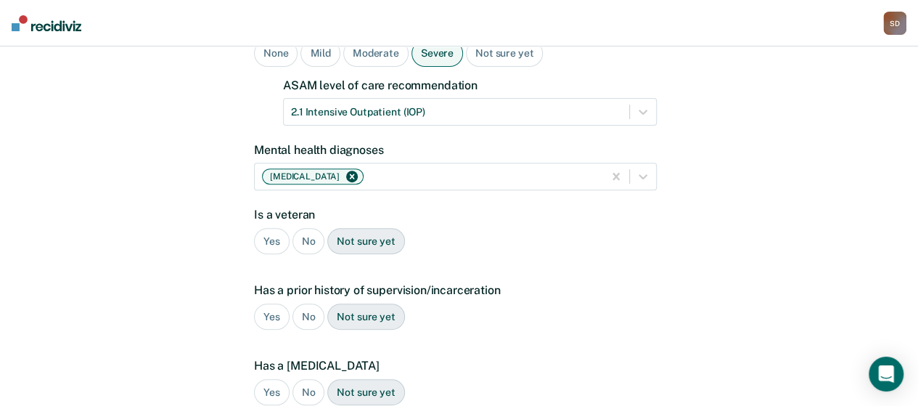
scroll to position [264, 0]
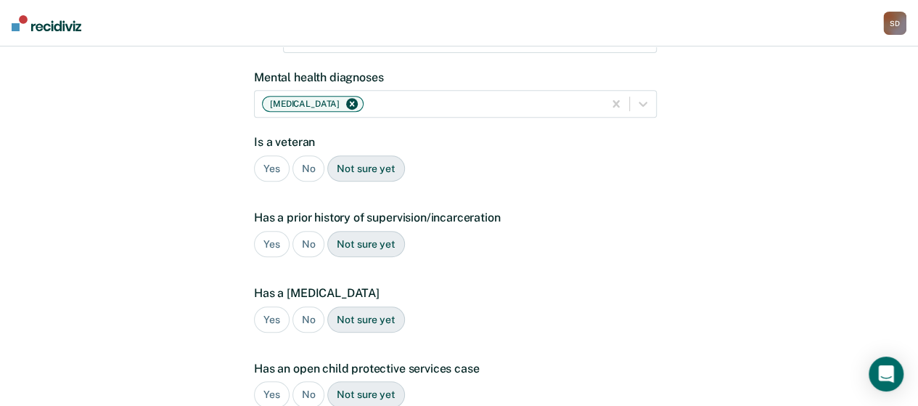
drag, startPoint x: 311, startPoint y: 149, endPoint x: 313, endPoint y: 158, distance: 9.0
click at [309, 155] on div "No" at bounding box center [309, 168] width 33 height 27
click at [270, 231] on div "Yes" at bounding box center [272, 244] width 36 height 27
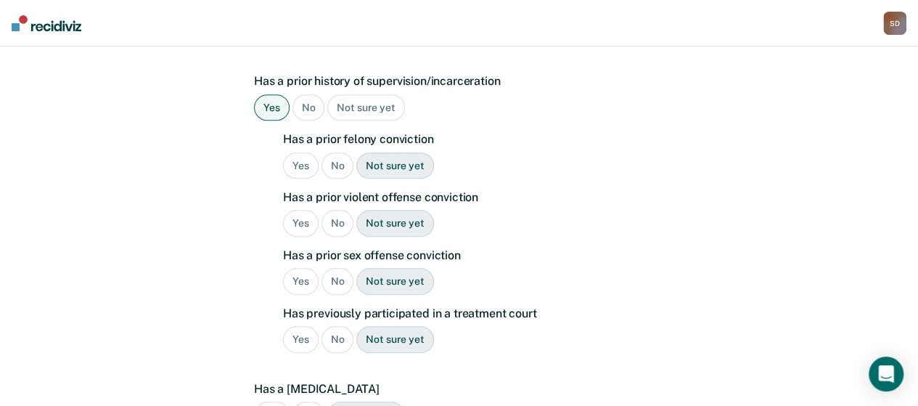
scroll to position [409, 0]
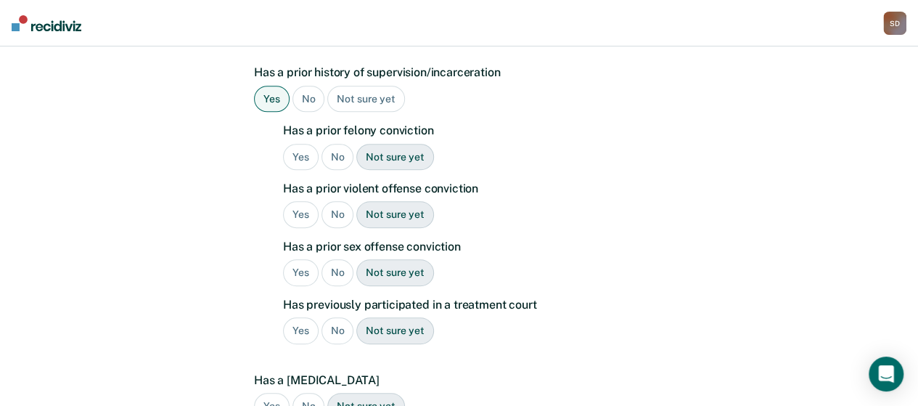
click at [338, 144] on div "No" at bounding box center [338, 157] width 33 height 27
click at [336, 201] on div "No" at bounding box center [338, 214] width 33 height 27
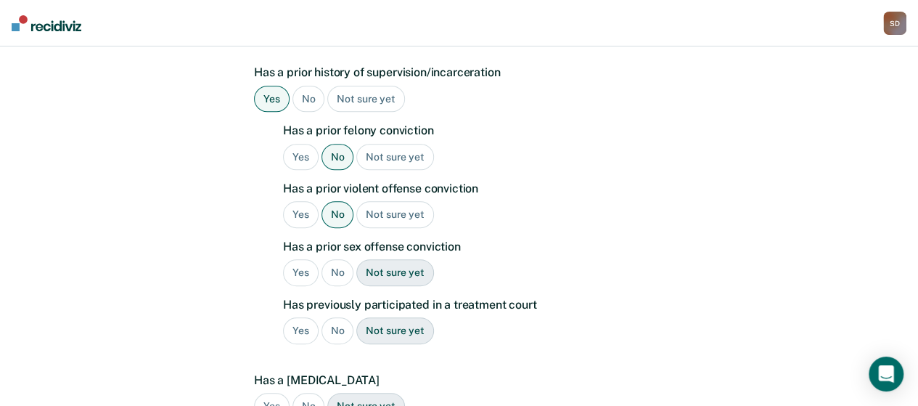
click at [337, 259] on div "No" at bounding box center [338, 272] width 33 height 27
click at [337, 317] on div "No" at bounding box center [338, 330] width 33 height 27
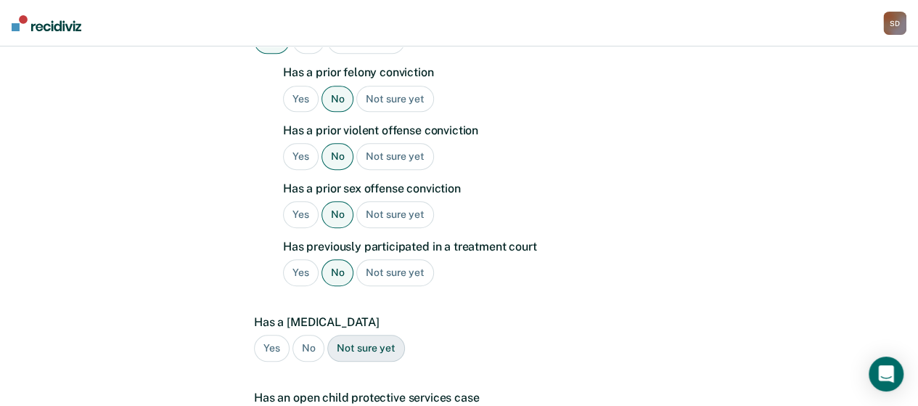
scroll to position [555, 0]
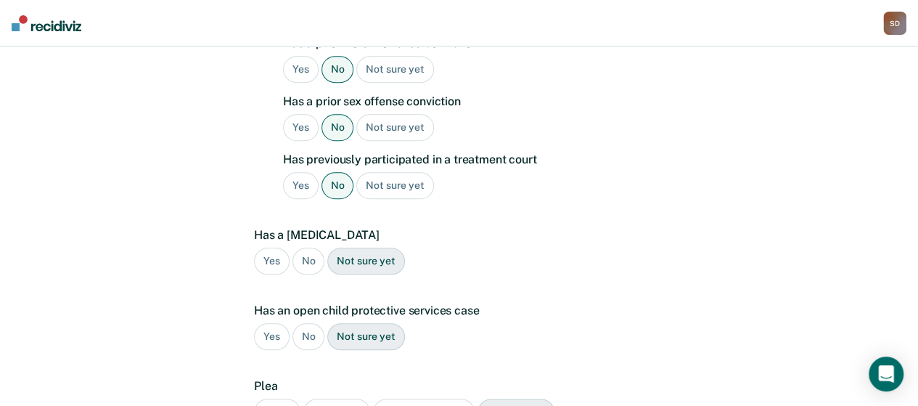
click at [303, 248] on div "No" at bounding box center [309, 261] width 33 height 27
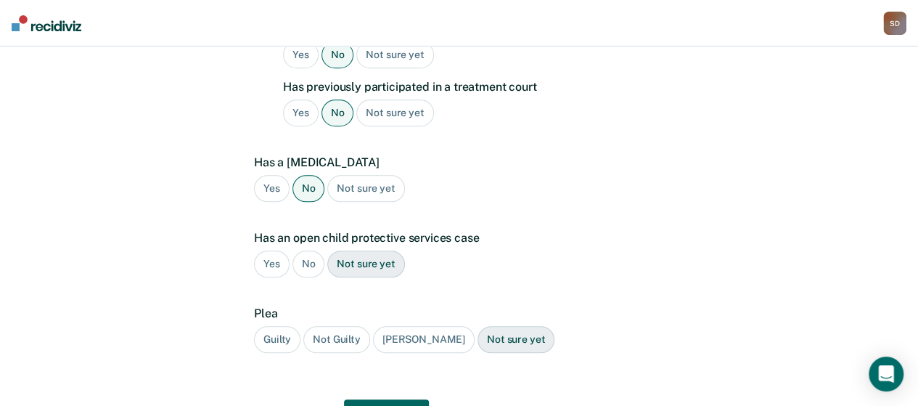
click at [302, 250] on div "No" at bounding box center [309, 263] width 33 height 27
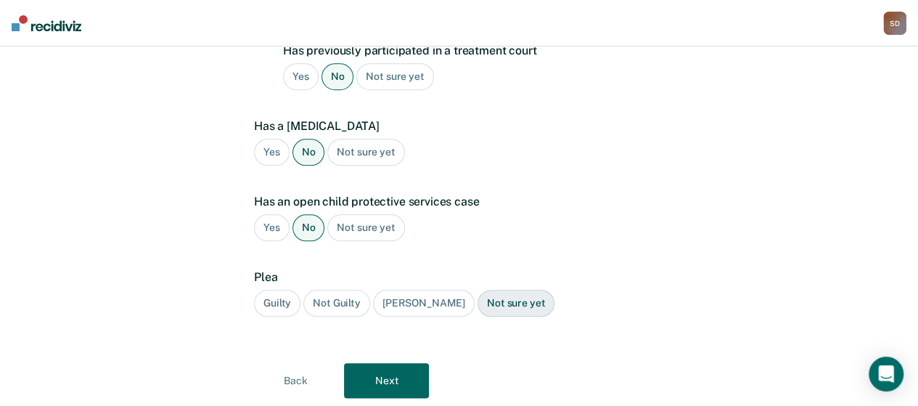
scroll to position [682, 0]
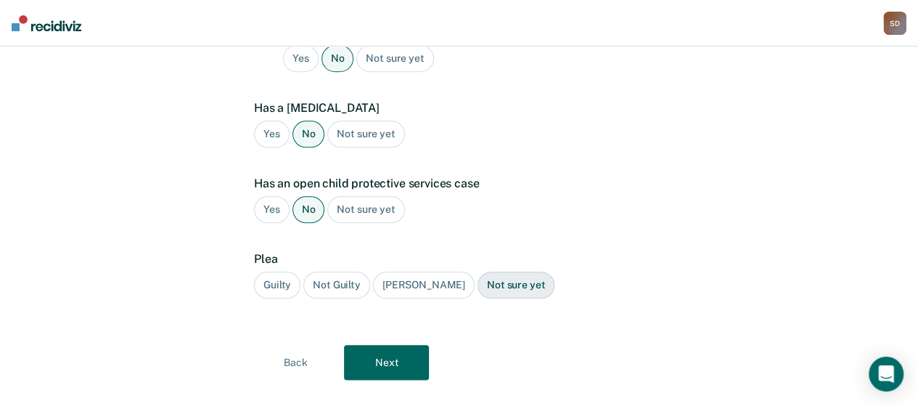
click at [271, 271] on div "Guilty" at bounding box center [277, 284] width 46 height 27
click at [378, 345] on button "Next" at bounding box center [386, 362] width 85 height 35
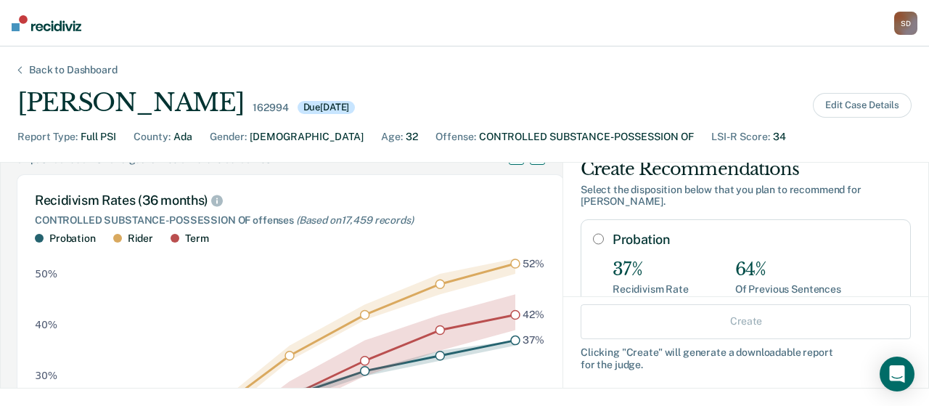
scroll to position [0, 0]
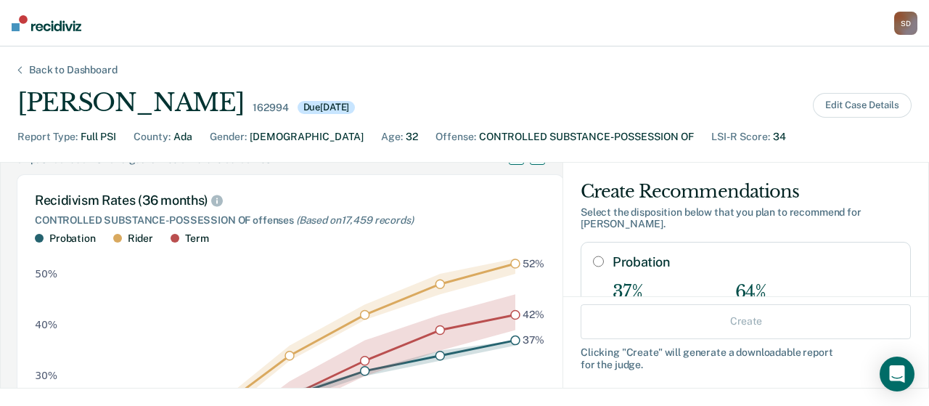
click at [593, 256] on input "Probation" at bounding box center [598, 262] width 11 height 12
radio input "true"
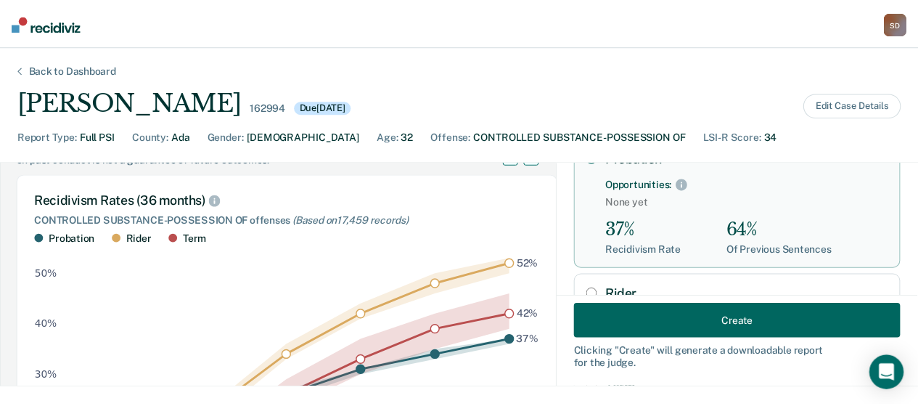
scroll to position [145, 0]
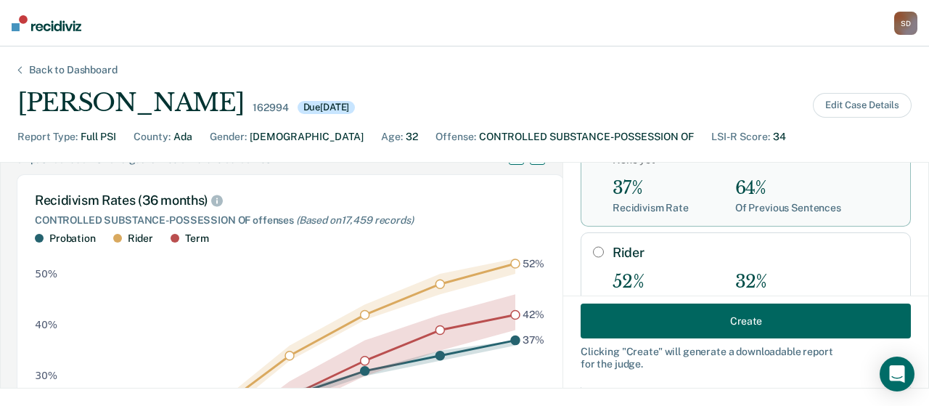
click at [677, 317] on button "Create" at bounding box center [746, 320] width 330 height 35
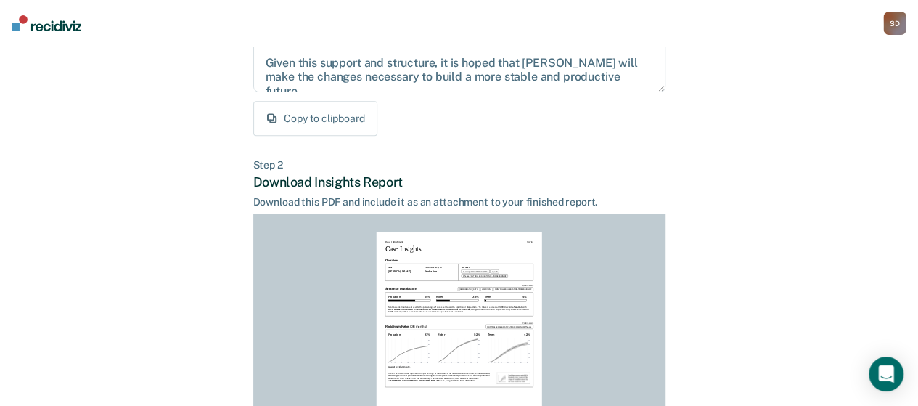
scroll to position [421, 0]
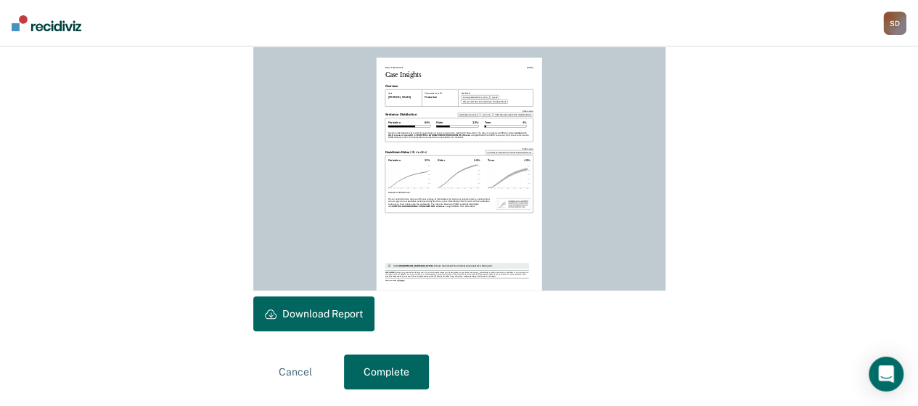
click at [344, 300] on button "Download Report" at bounding box center [313, 313] width 121 height 35
click at [330, 317] on button "Downloaded" at bounding box center [301, 313] width 97 height 35
click at [385, 375] on button "Complete" at bounding box center [386, 371] width 85 height 35
